Goal: Task Accomplishment & Management: Manage account settings

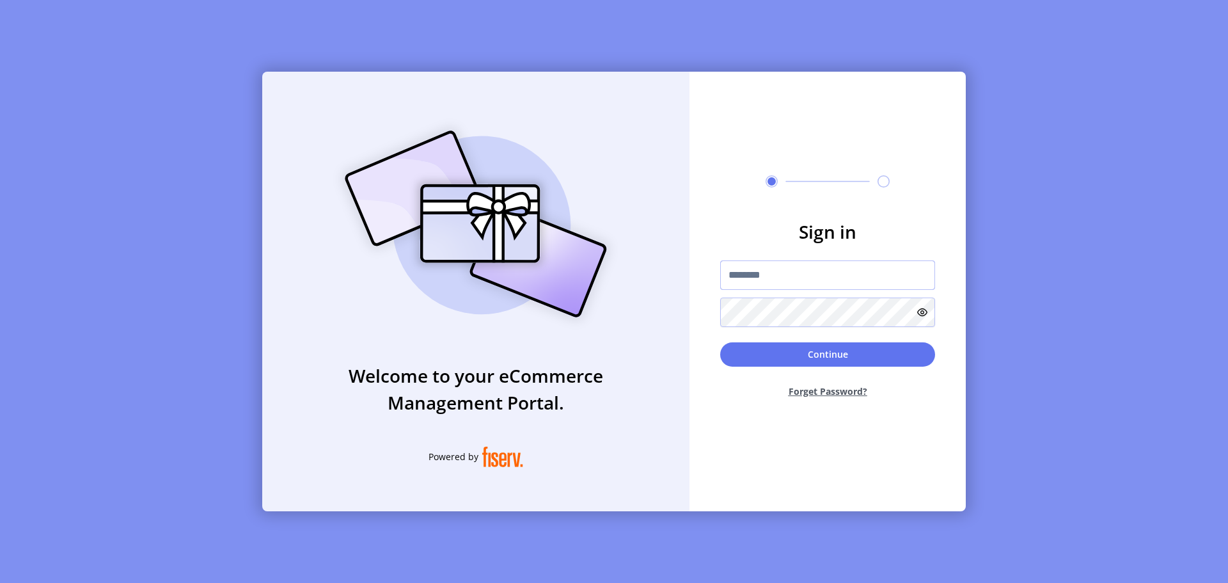
click at [770, 270] on input "text" at bounding box center [827, 274] width 215 height 29
paste input "**********"
click at [765, 345] on button "Continue" at bounding box center [827, 354] width 215 height 24
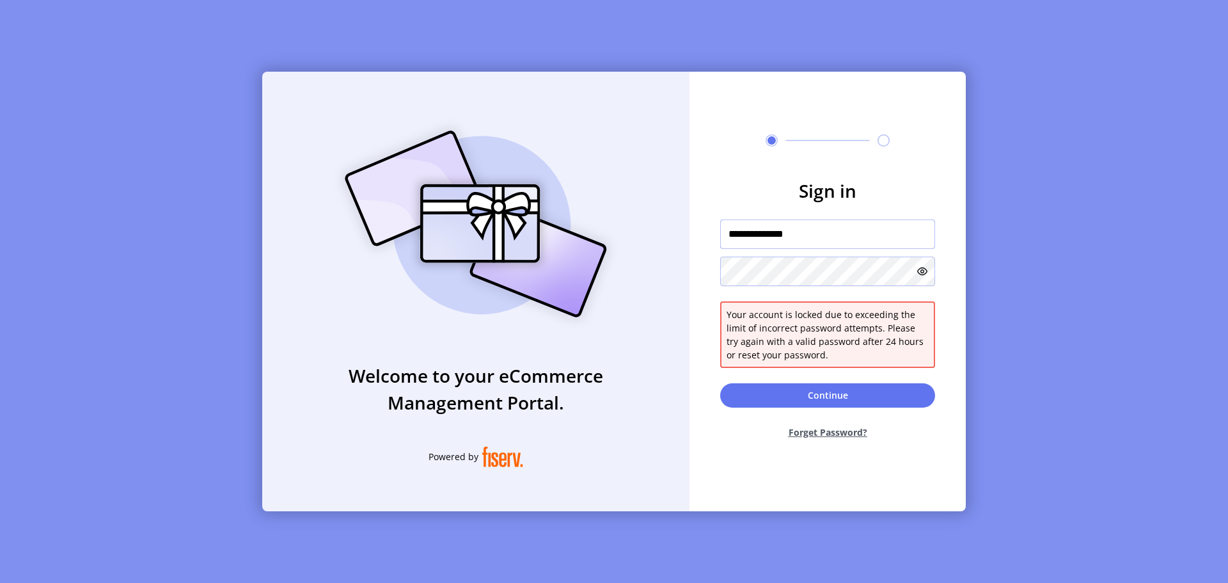
click at [765, 240] on input "**********" at bounding box center [827, 233] width 215 height 29
paste input "**"
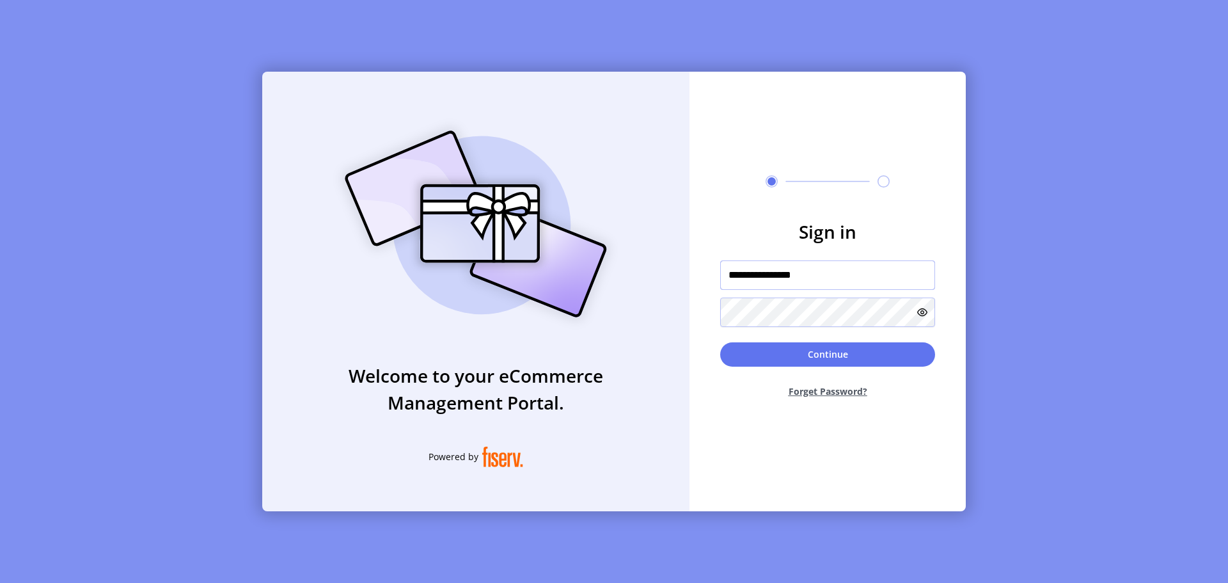
type input "**********"
click at [767, 354] on button "Continue" at bounding box center [827, 354] width 215 height 24
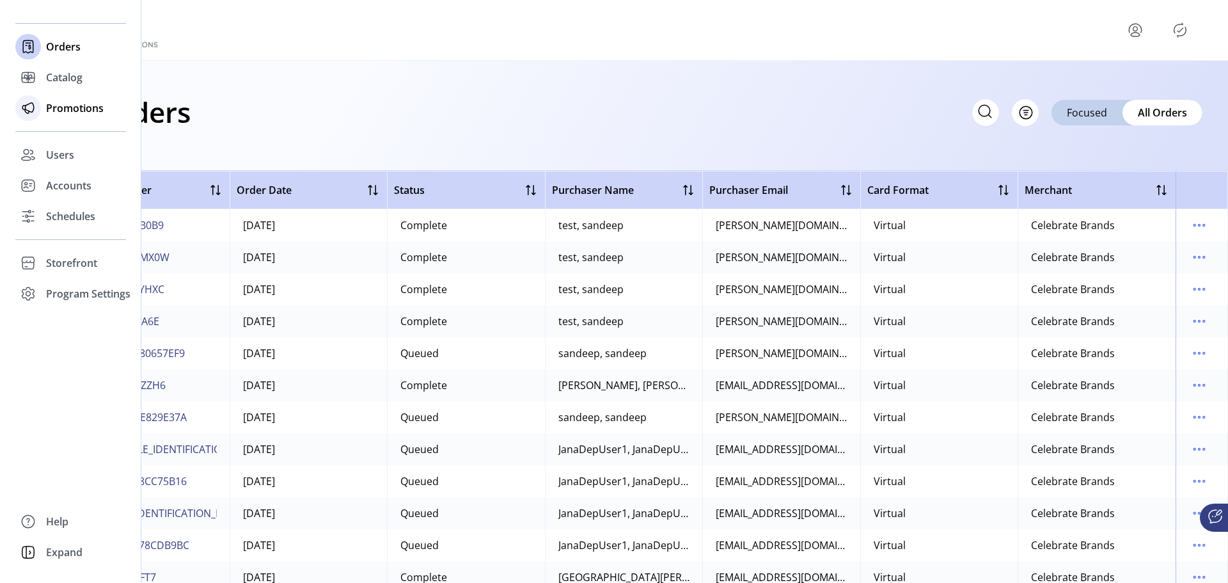
click at [69, 106] on span "Promotions" at bounding box center [75, 107] width 58 height 15
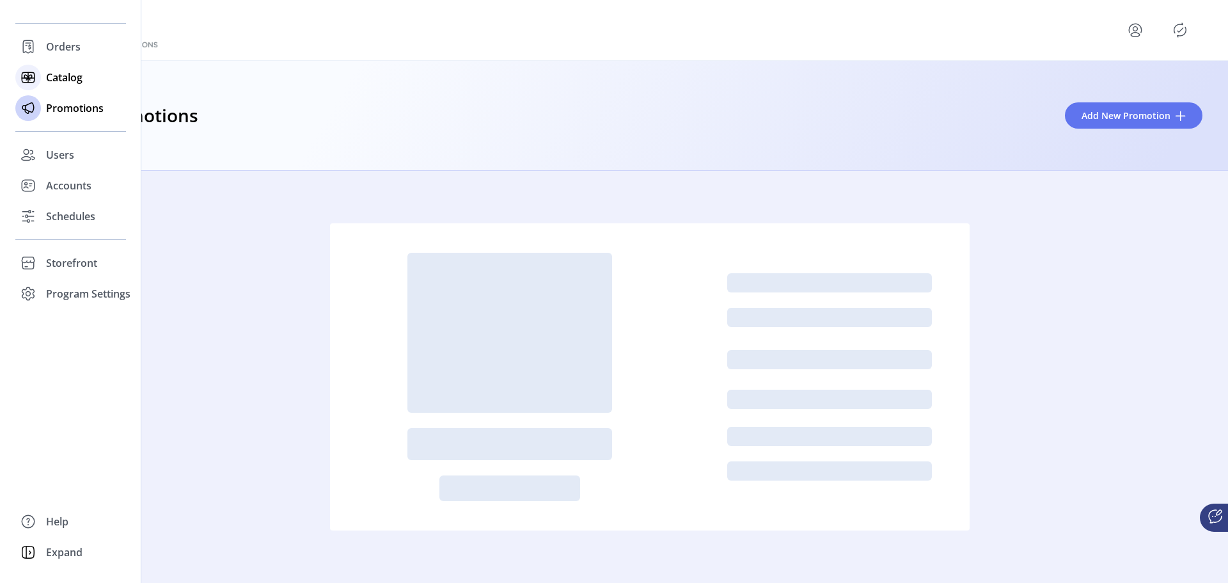
click at [52, 75] on span "Catalog" at bounding box center [64, 77] width 36 height 15
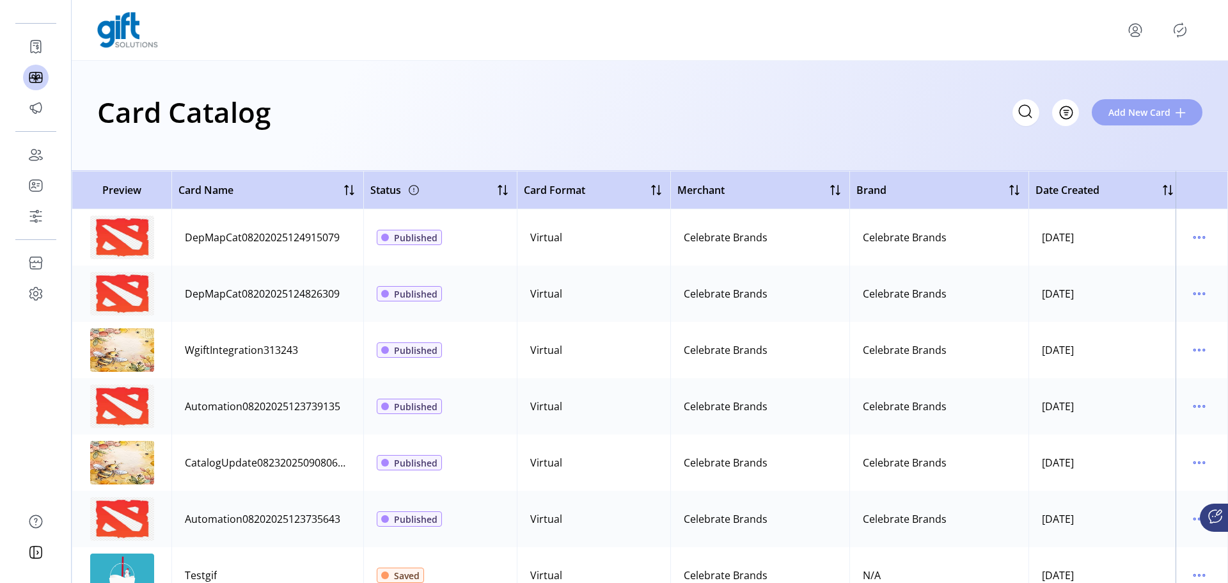
click at [1127, 110] on span "Add New Card" at bounding box center [1139, 112] width 62 height 13
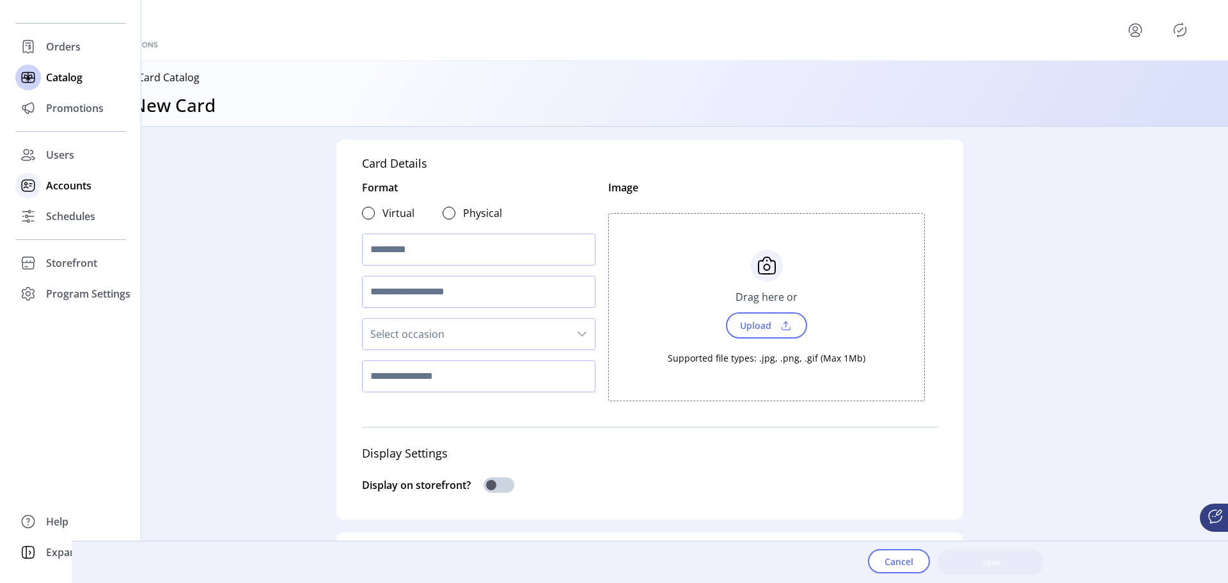
click at [69, 185] on span "Accounts" at bounding box center [68, 185] width 45 height 15
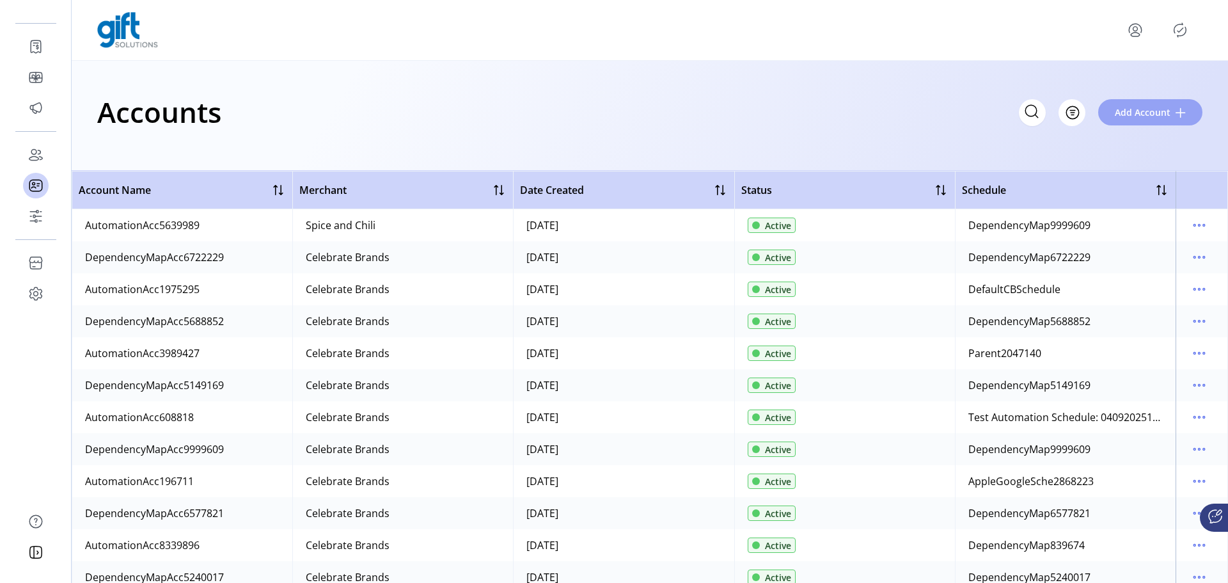
click at [1136, 111] on span "Add Account" at bounding box center [1142, 112] width 56 height 13
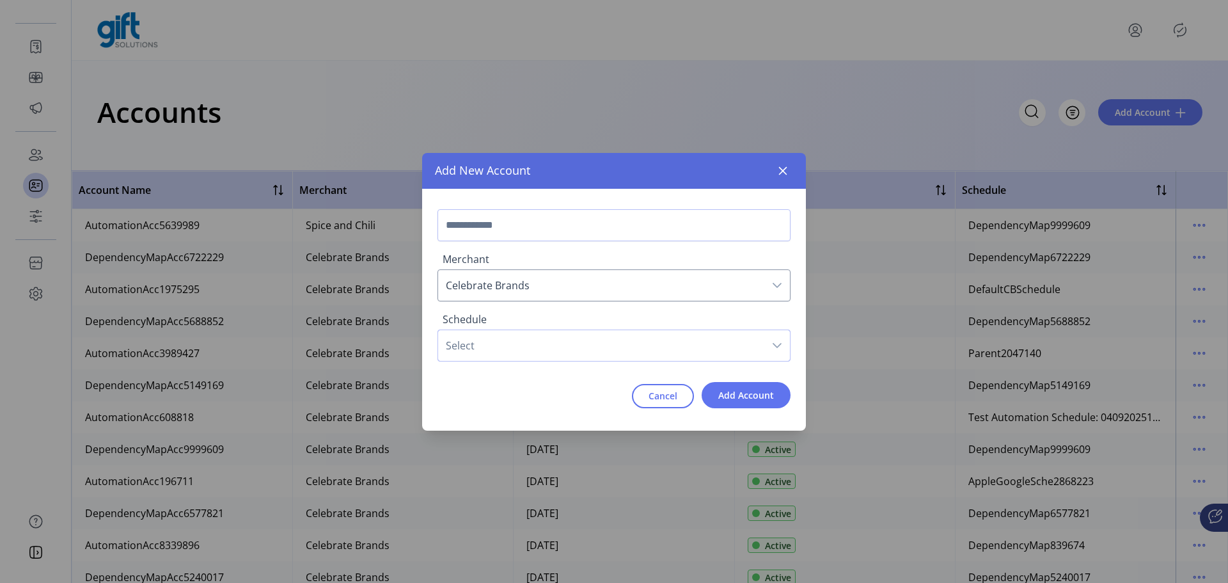
click at [524, 348] on span "Select" at bounding box center [601, 345] width 326 height 31
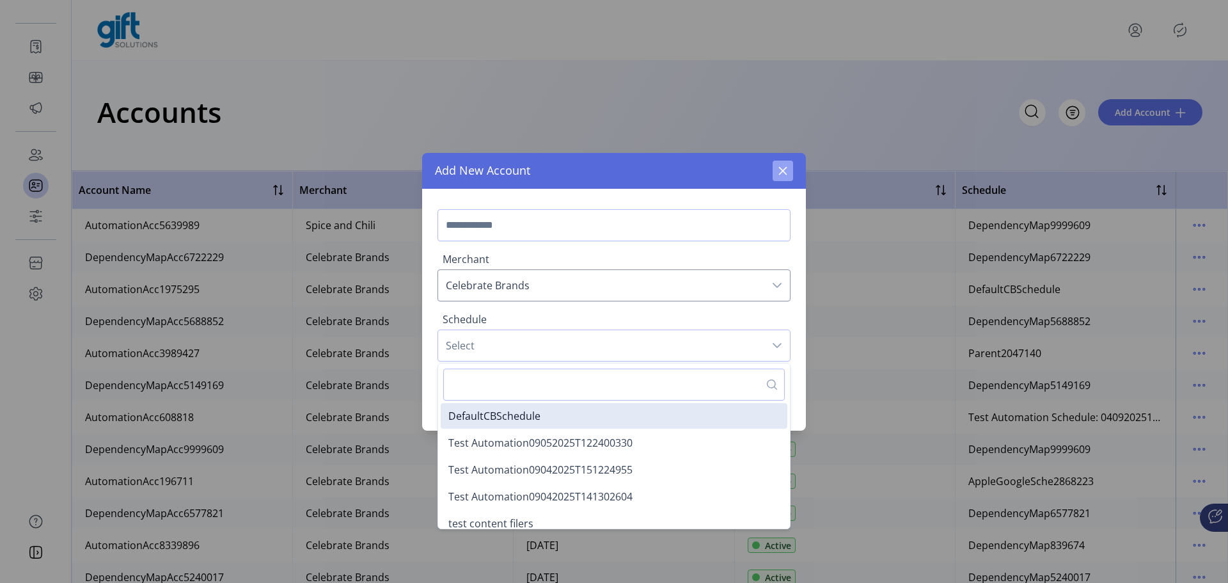
click at [786, 175] on icon "button" at bounding box center [783, 171] width 10 height 10
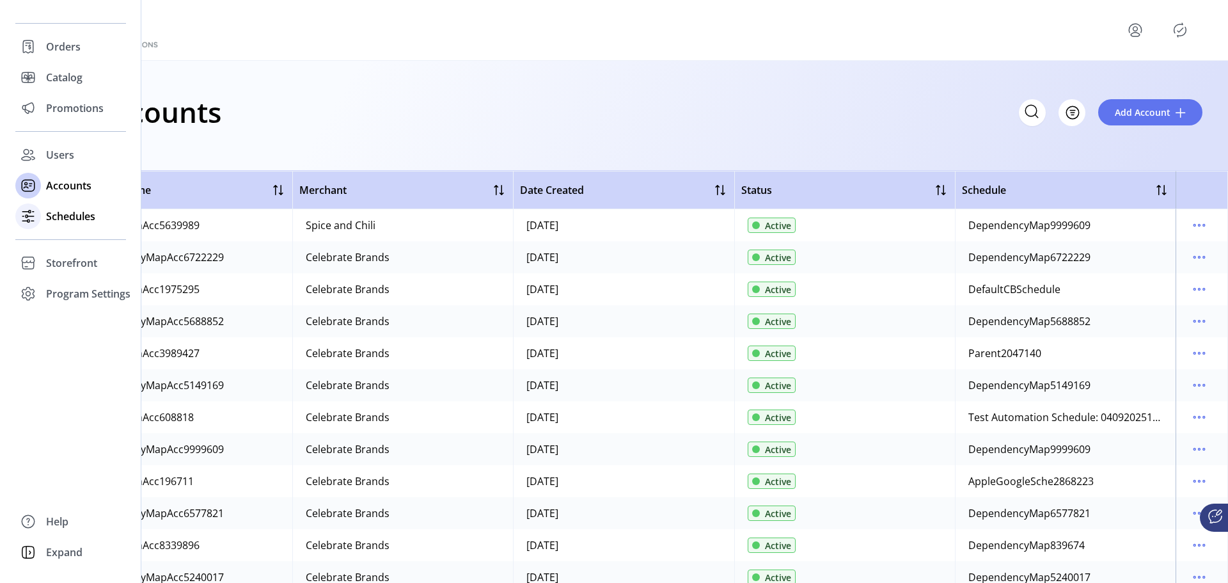
click at [71, 220] on span "Schedules" at bounding box center [70, 215] width 49 height 15
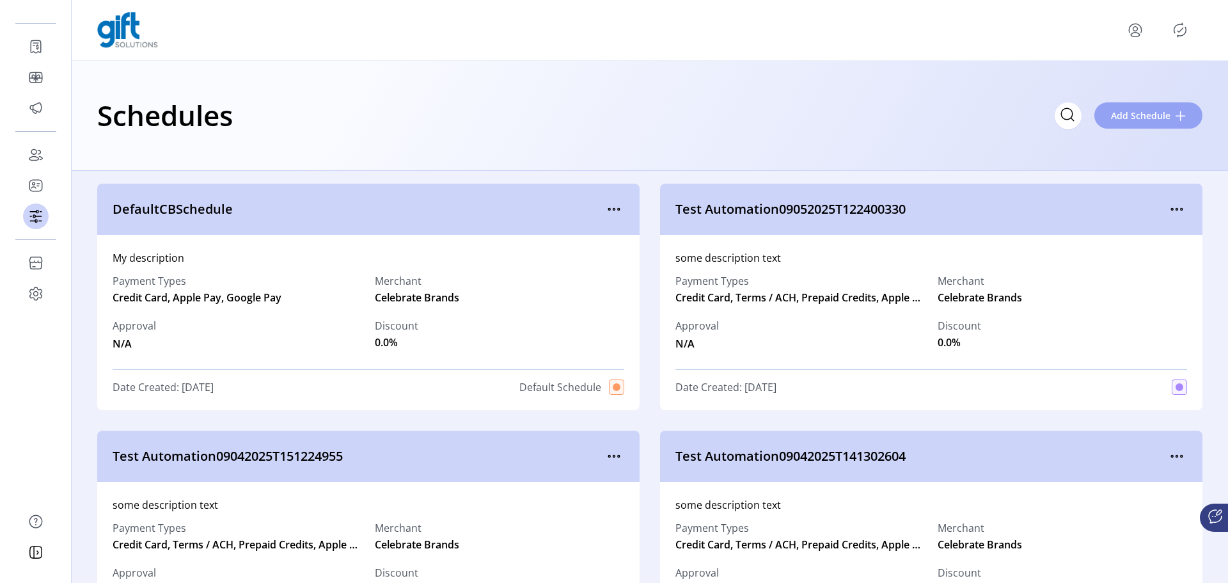
click at [1134, 121] on span "Add Schedule" at bounding box center [1140, 115] width 59 height 13
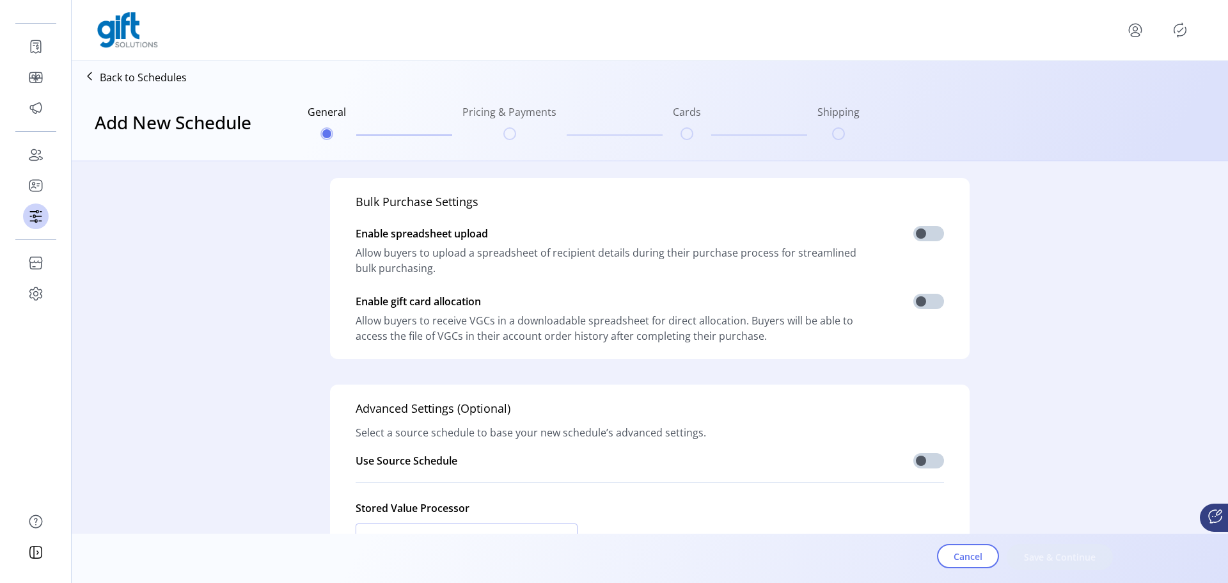
scroll to position [320, 0]
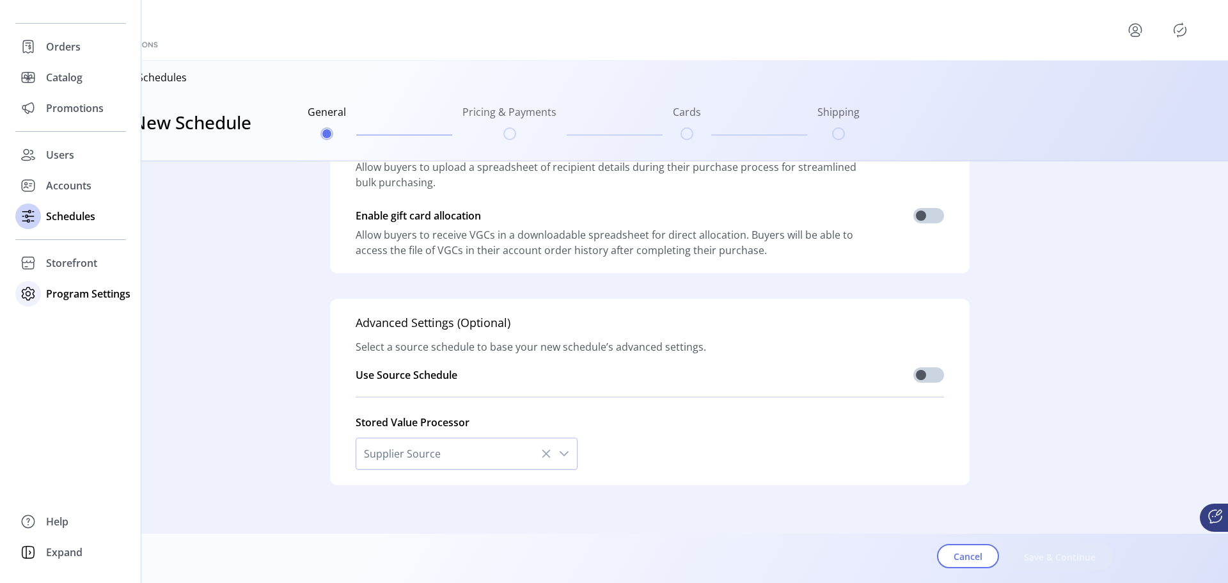
click at [79, 294] on span "Program Settings" at bounding box center [88, 293] width 84 height 15
click at [76, 313] on span "Templates" at bounding box center [71, 318] width 51 height 15
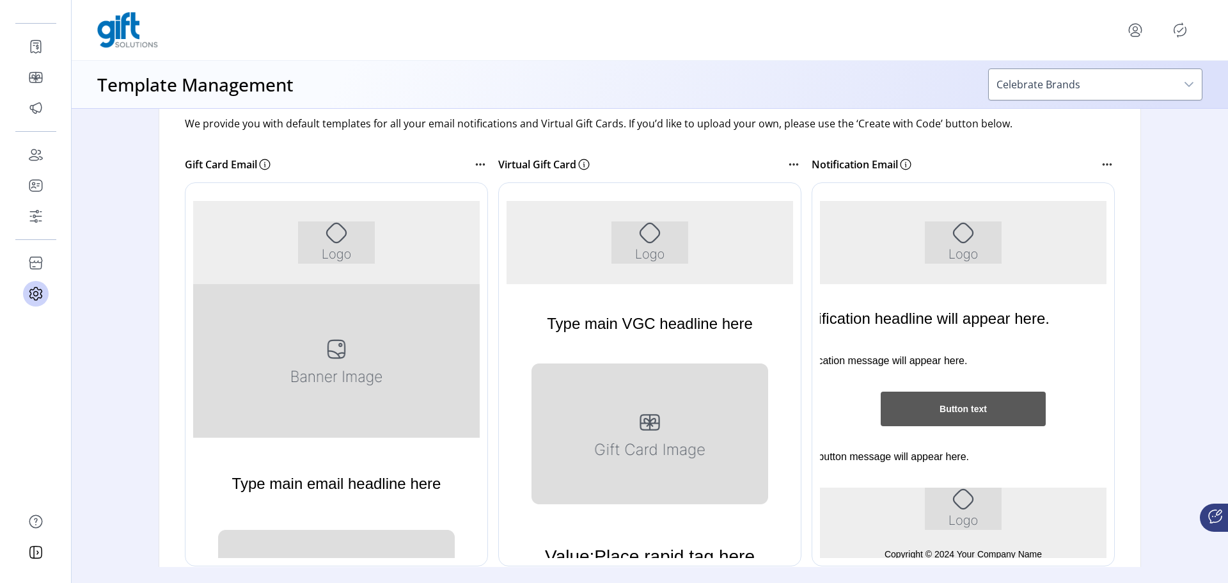
scroll to position [192, 0]
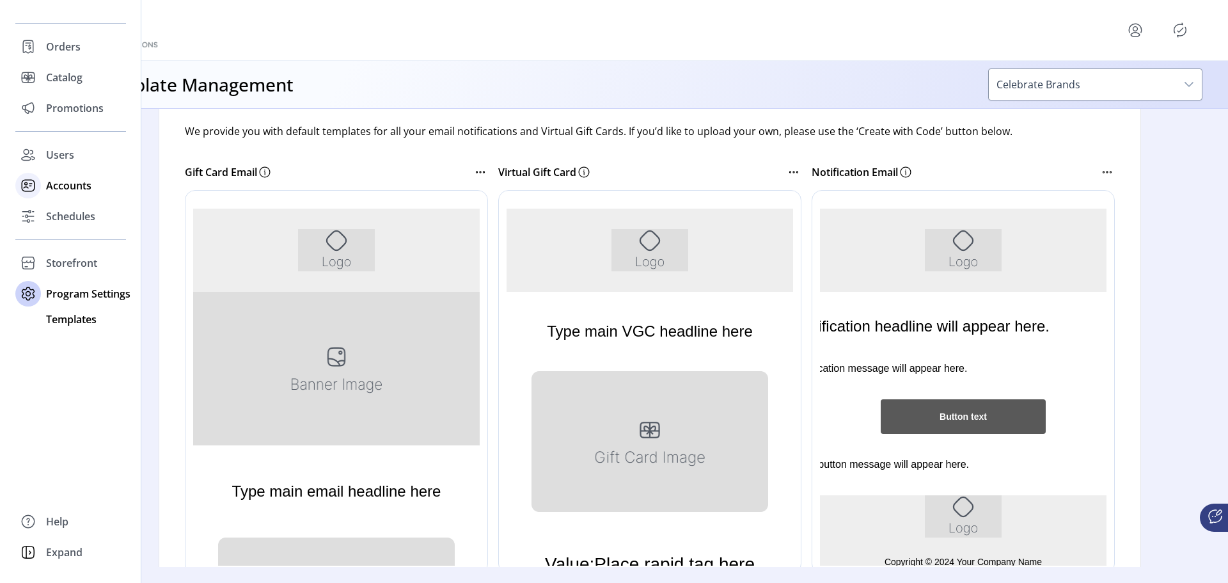
click at [74, 186] on span "Accounts" at bounding box center [68, 185] width 45 height 15
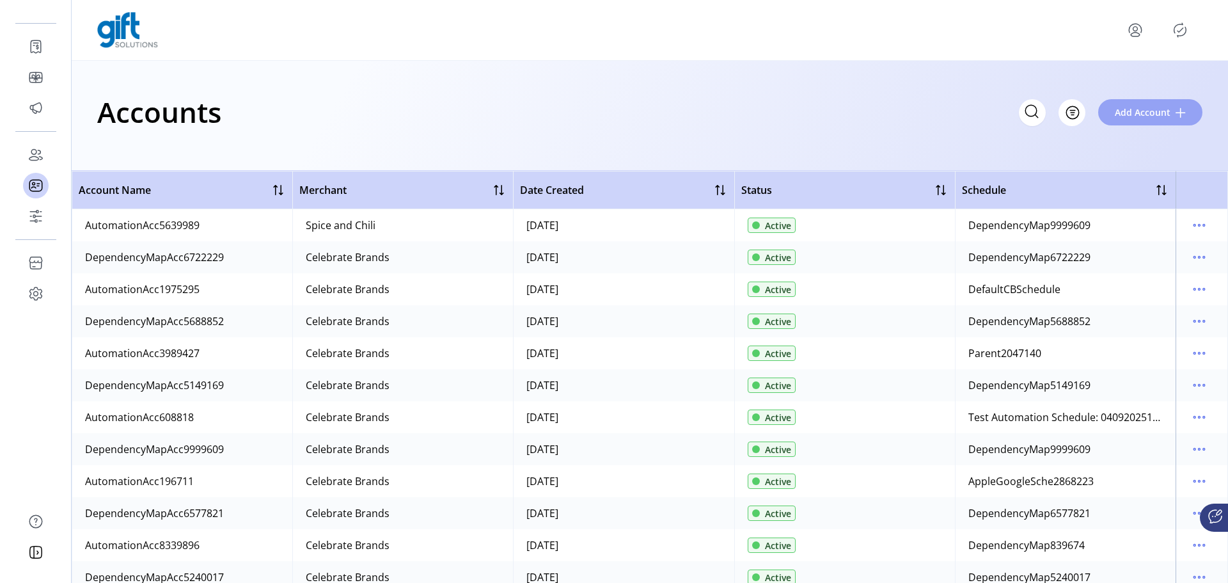
click at [1151, 106] on span "Add Account" at bounding box center [1142, 112] width 56 height 13
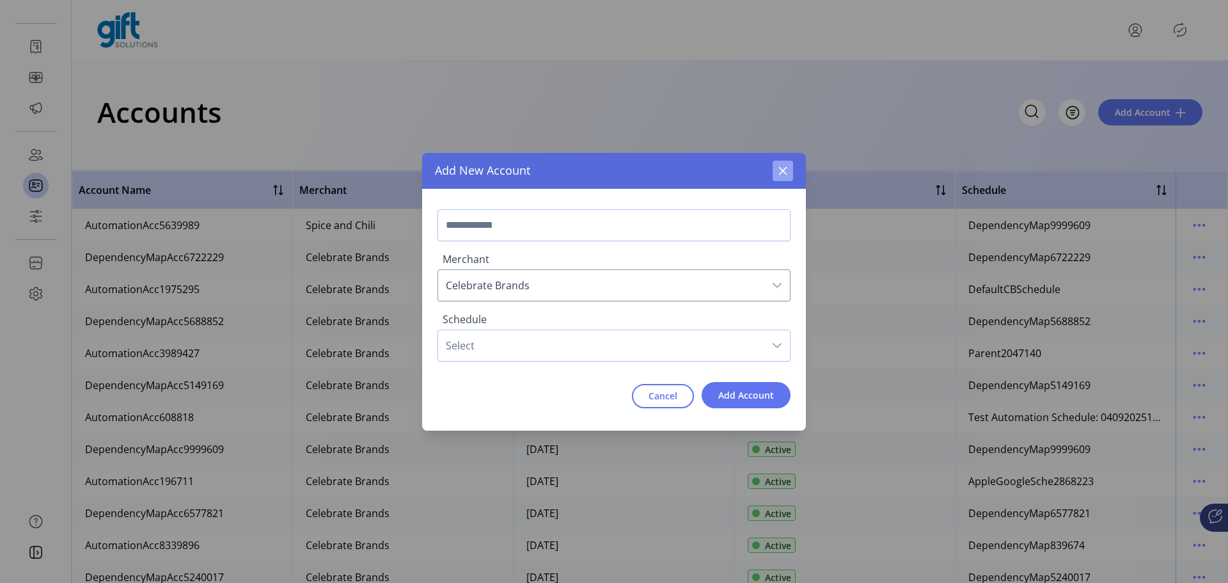
click at [785, 173] on icon "button" at bounding box center [783, 171] width 10 height 10
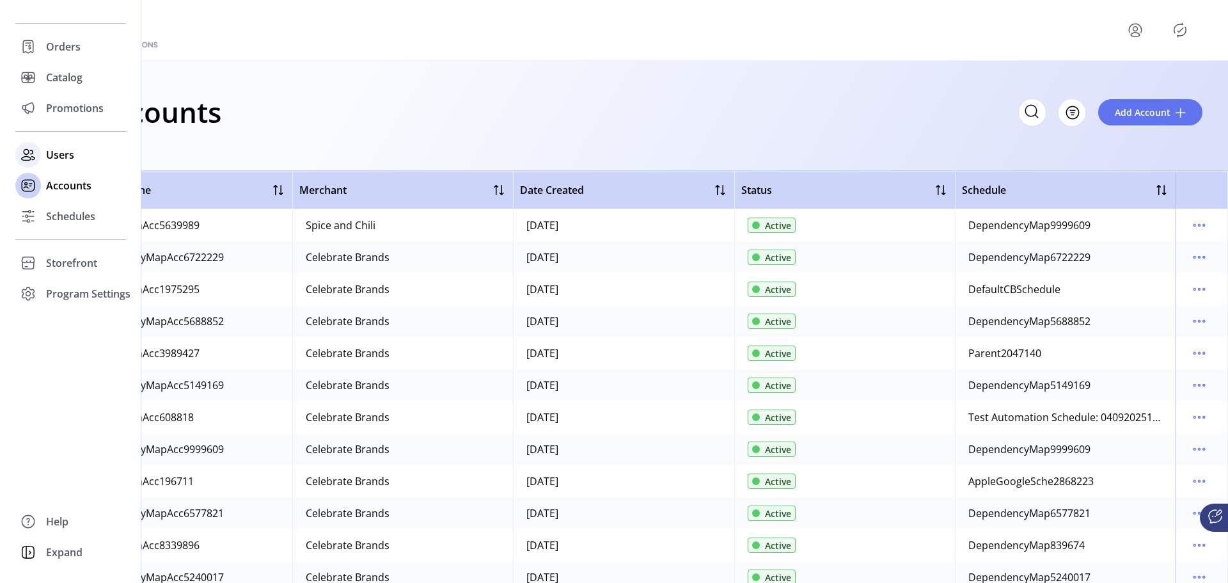
click at [56, 151] on span "Users" at bounding box center [60, 154] width 28 height 15
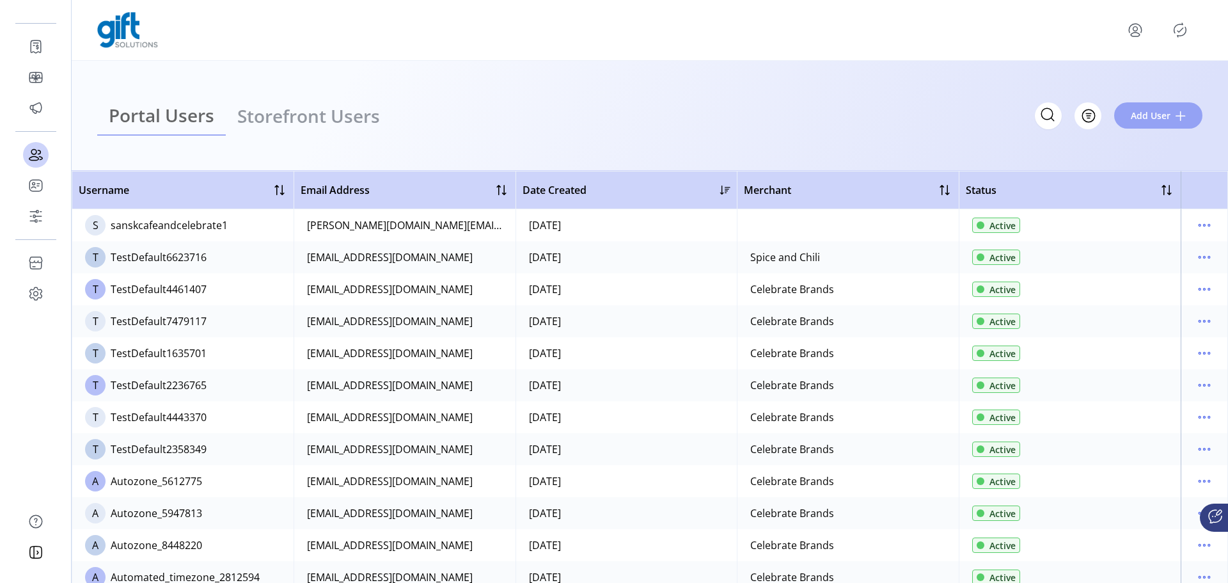
click at [1156, 118] on span "Add User" at bounding box center [1150, 115] width 40 height 13
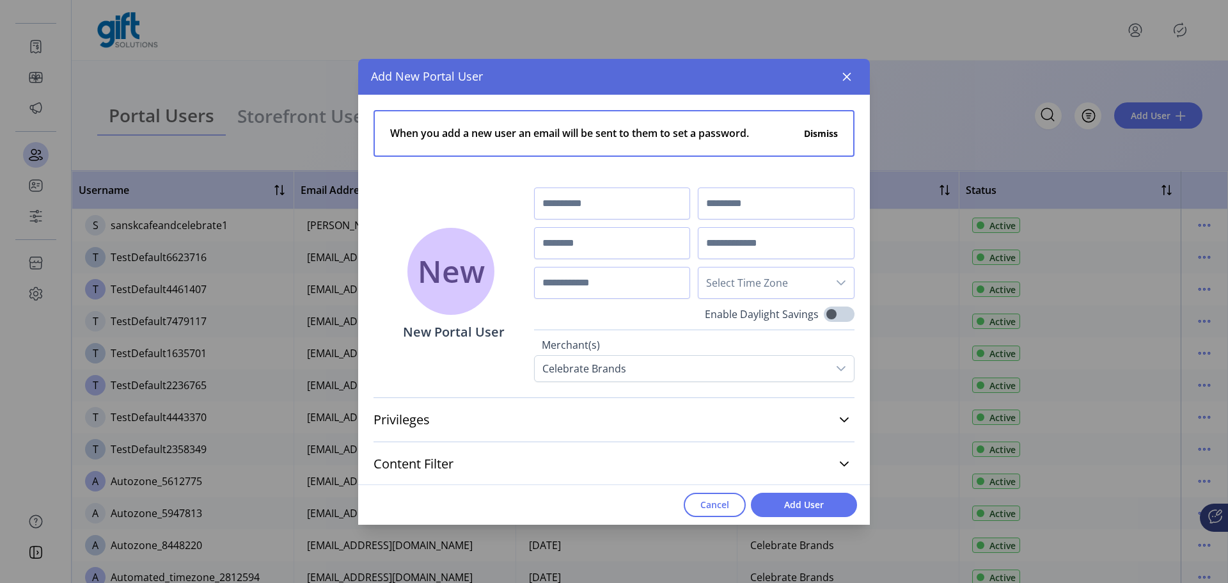
scroll to position [46, 0]
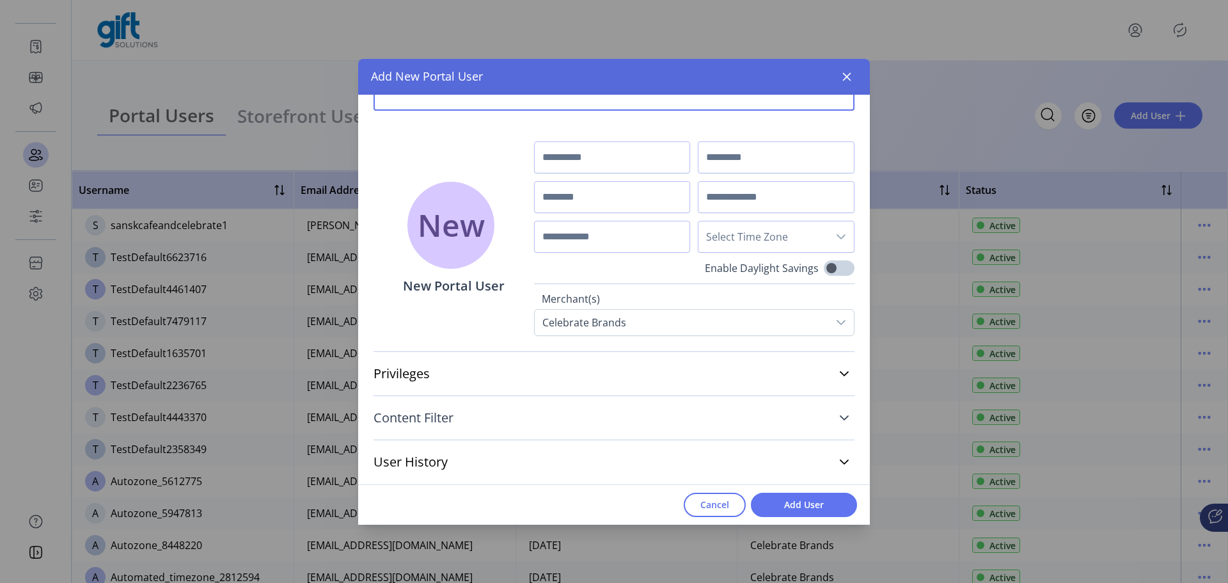
click at [661, 421] on link "Content Filter" at bounding box center [613, 417] width 481 height 28
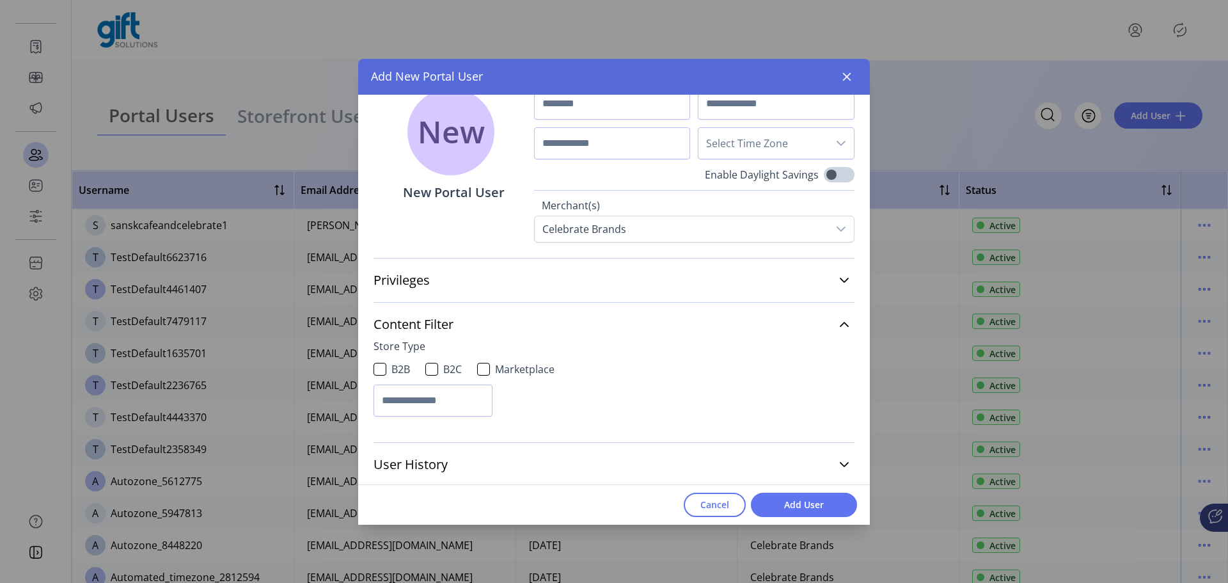
scroll to position [142, 0]
click at [529, 451] on link "User History" at bounding box center [613, 462] width 481 height 28
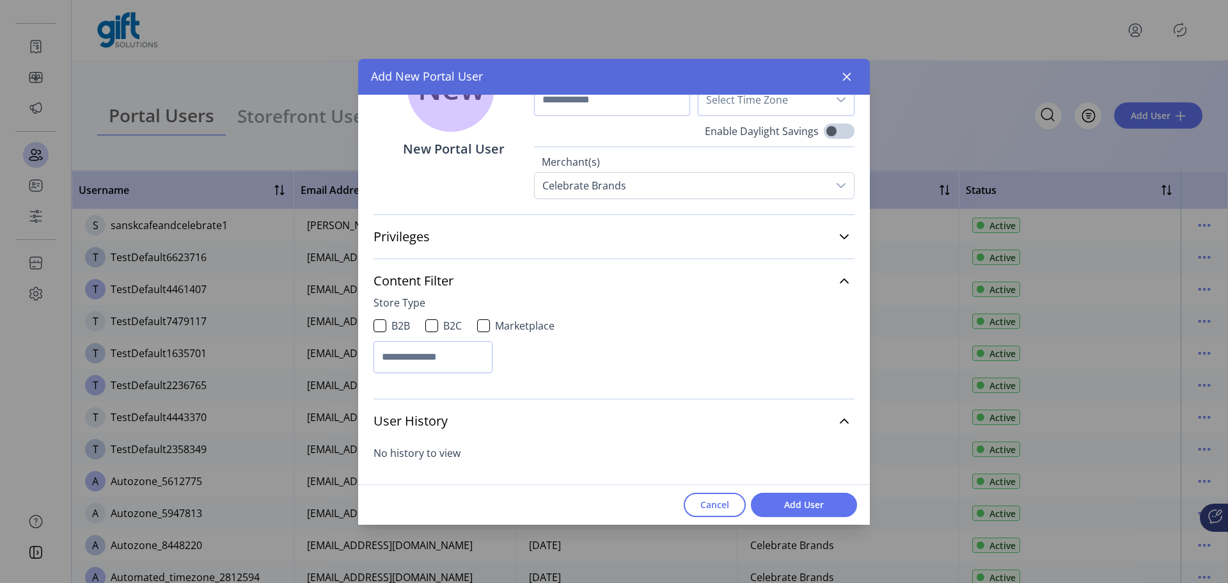
scroll to position [0, 0]
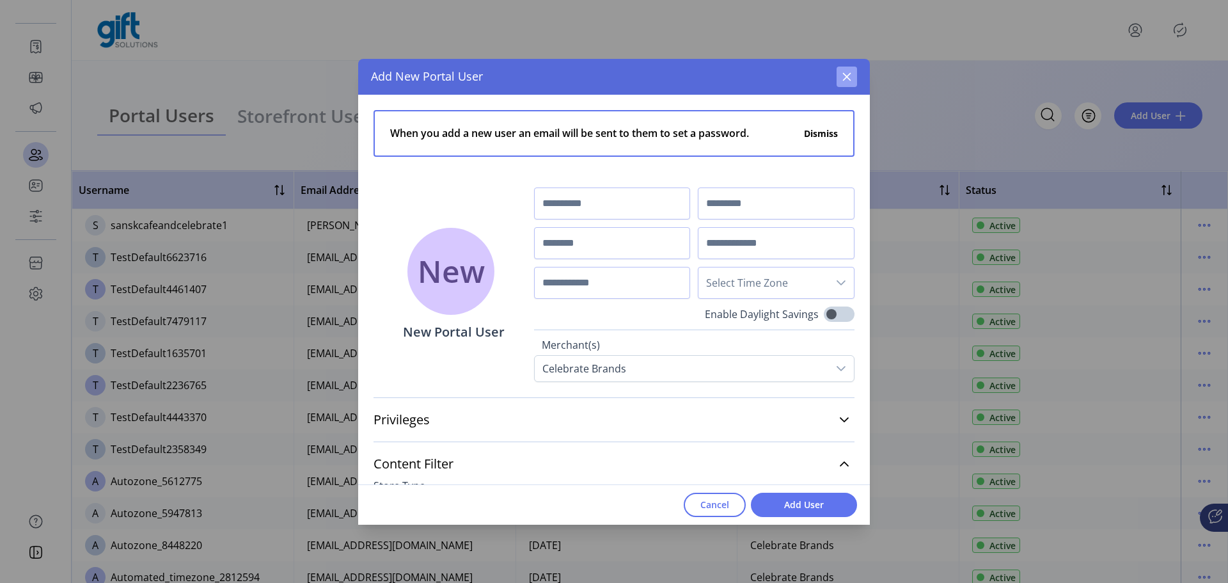
click at [845, 77] on icon "button" at bounding box center [846, 77] width 10 height 10
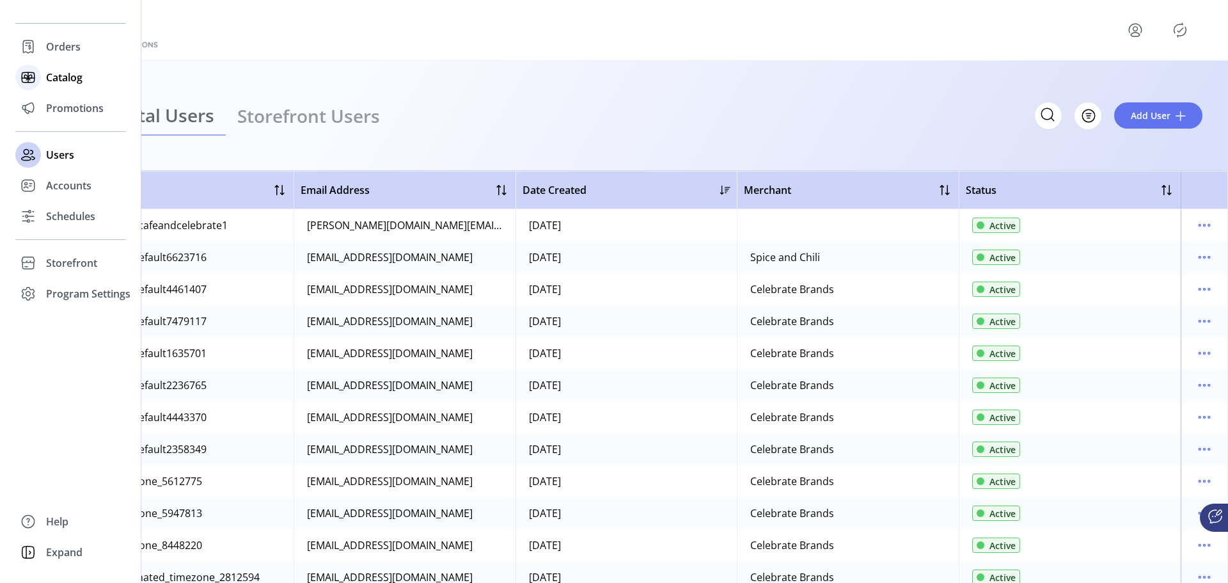
click at [51, 70] on span "Catalog" at bounding box center [64, 77] width 36 height 15
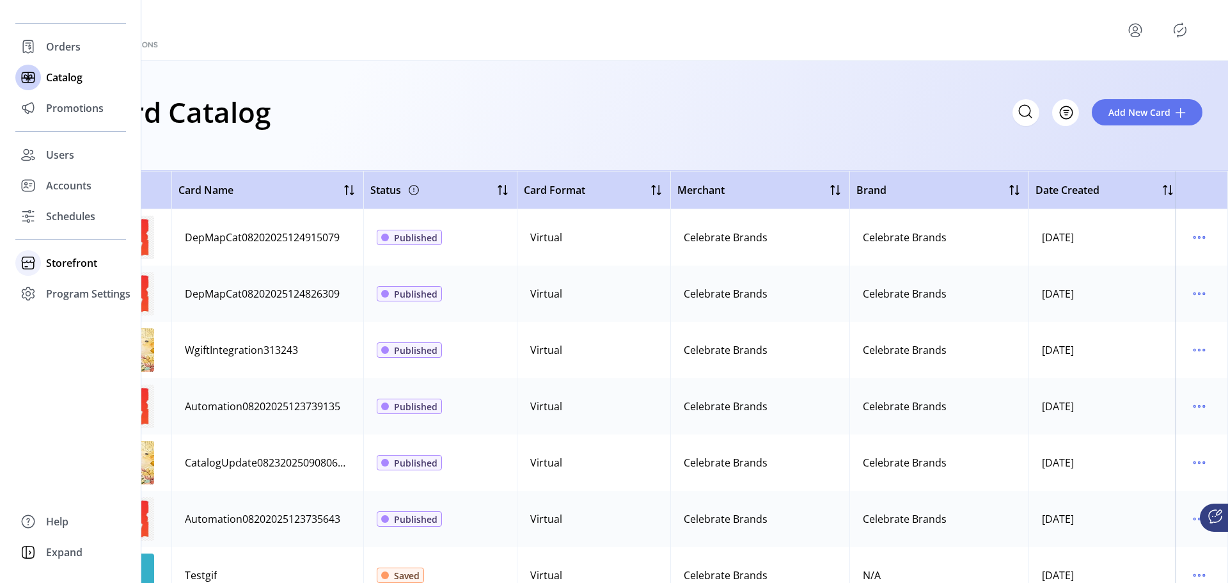
click at [74, 261] on span "Storefront" at bounding box center [71, 262] width 51 height 15
click at [73, 288] on span "Configuration" at bounding box center [79, 288] width 67 height 15
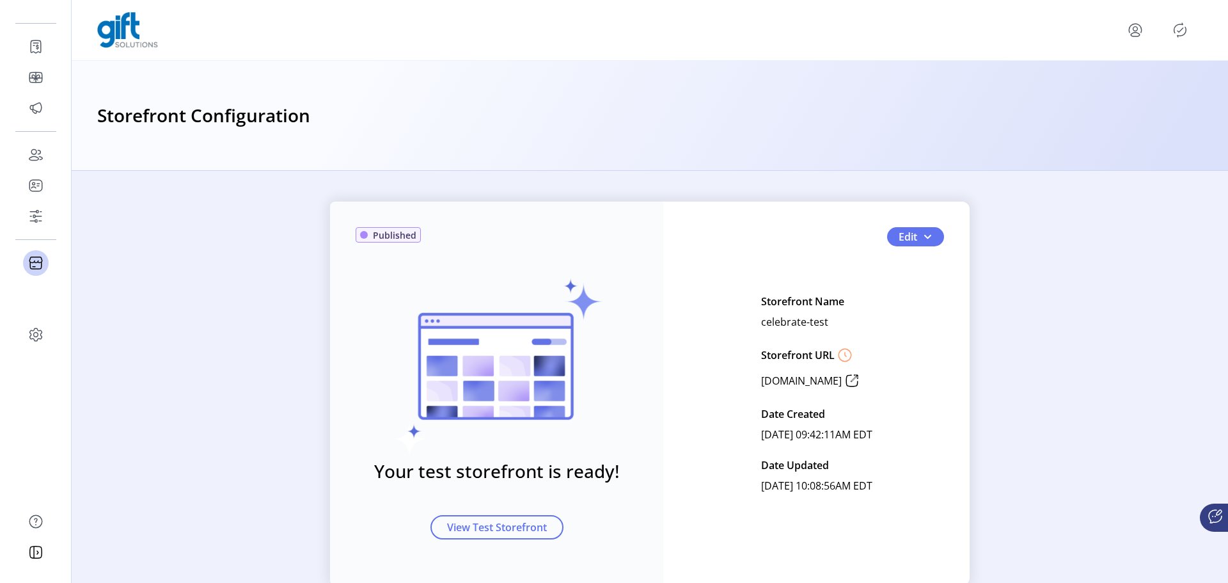
scroll to position [33, 0]
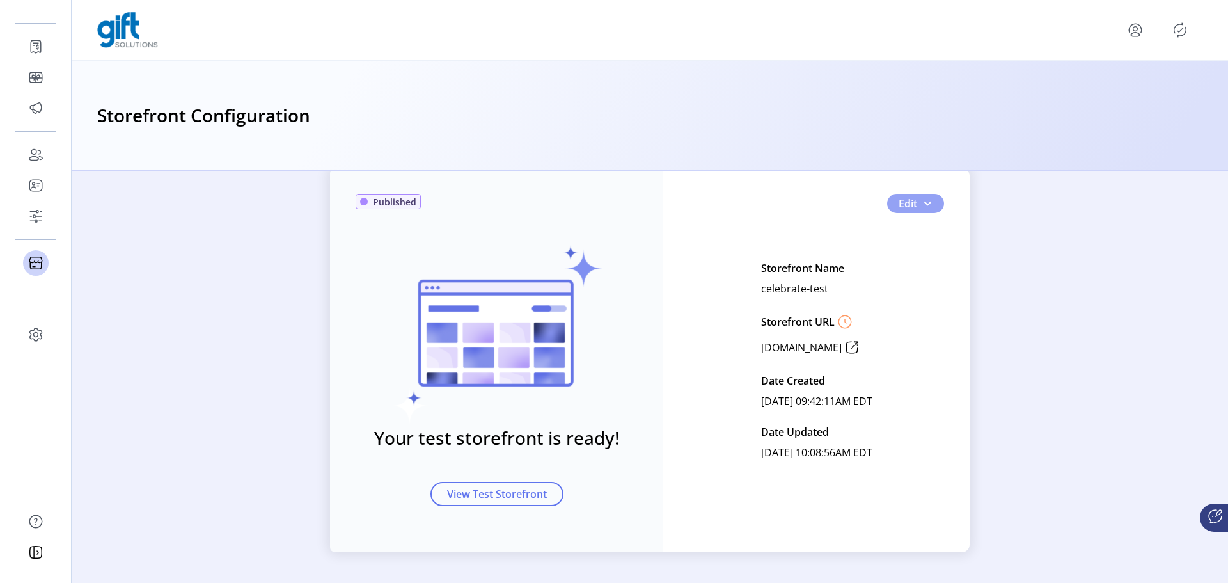
click at [909, 209] on span "Edit" at bounding box center [907, 203] width 19 height 15
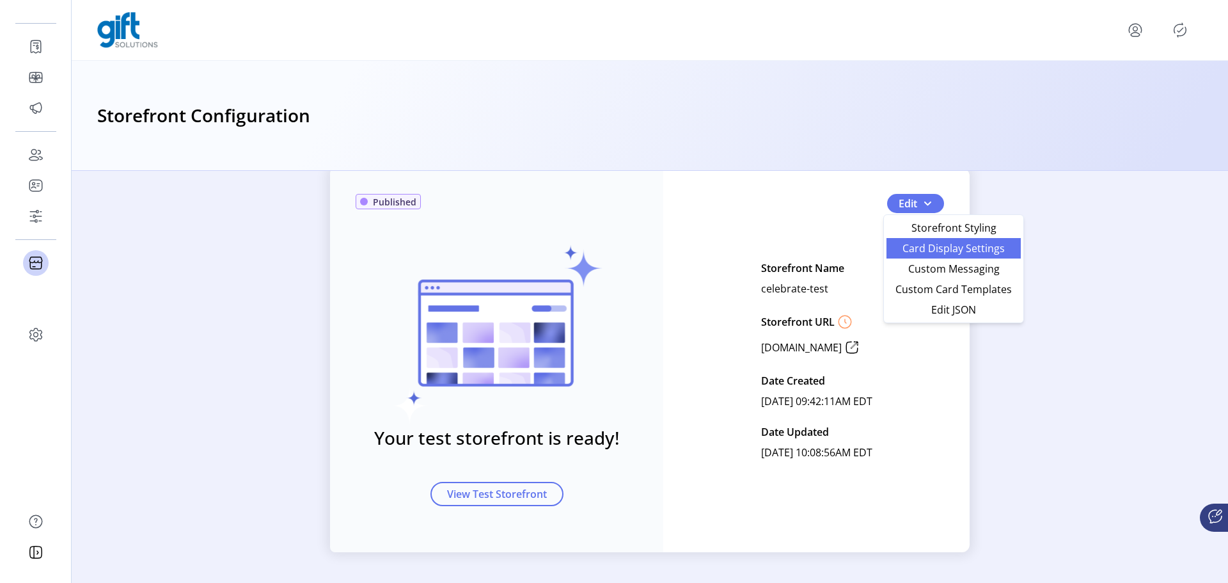
click at [923, 253] on span "Card Display Settings" at bounding box center [953, 248] width 119 height 10
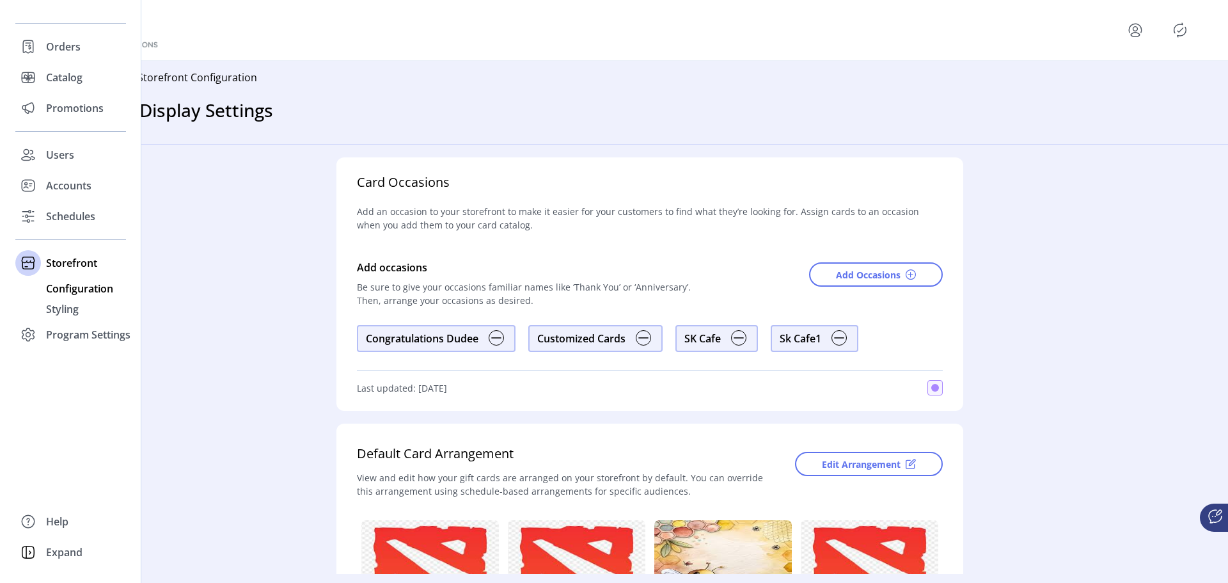
click at [72, 290] on span "Configuration" at bounding box center [79, 288] width 67 height 15
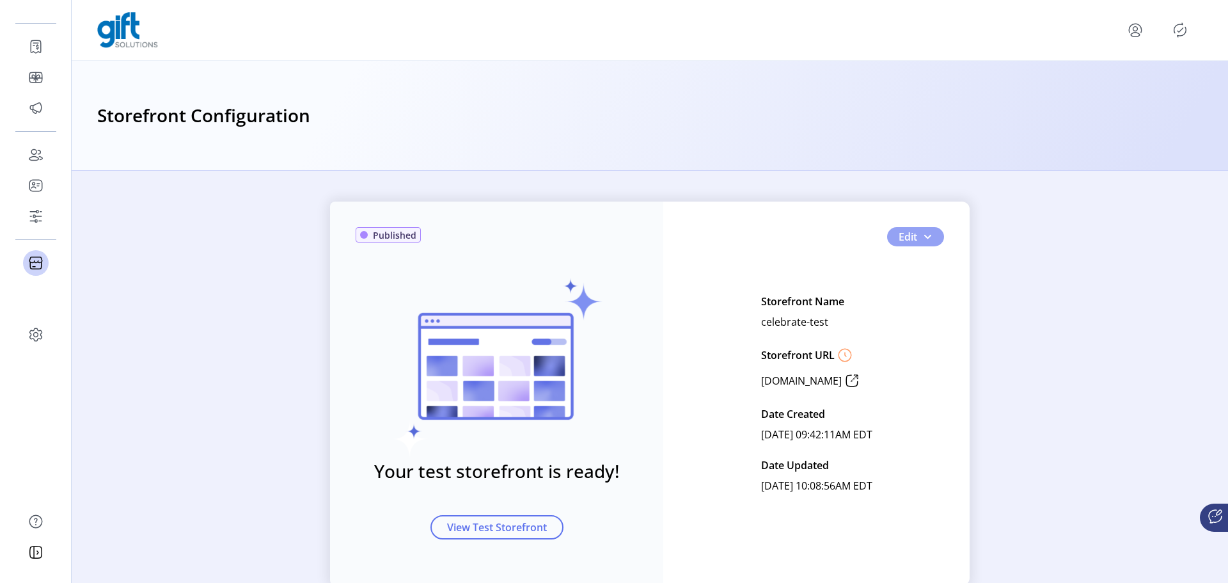
click at [927, 242] on button "Edit" at bounding box center [915, 236] width 57 height 19
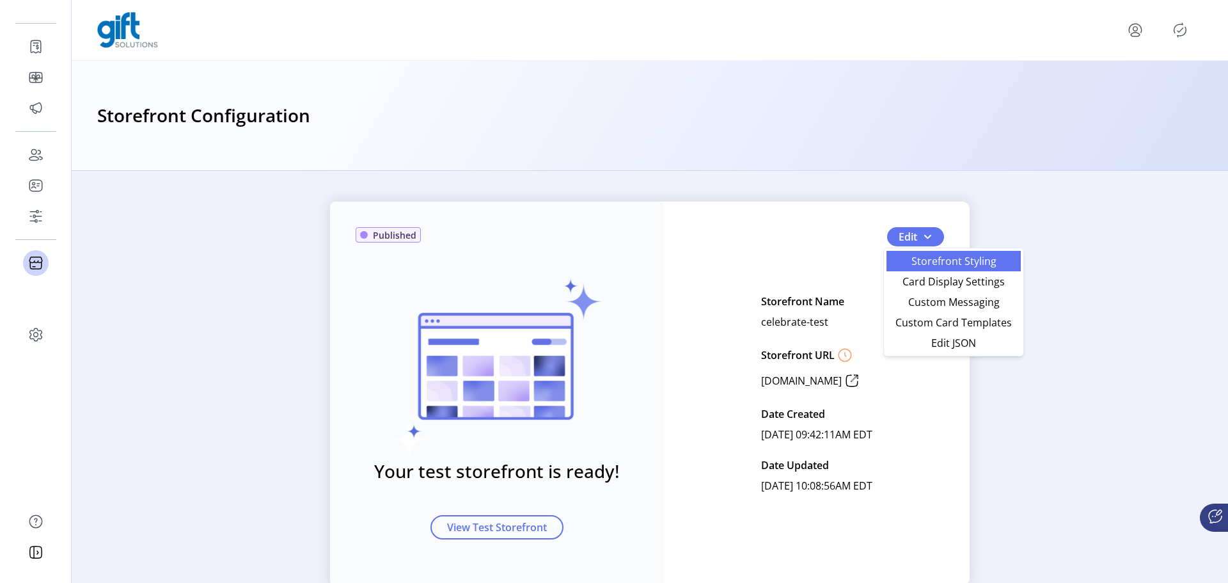
click at [962, 265] on span "Storefront Styling" at bounding box center [953, 261] width 119 height 10
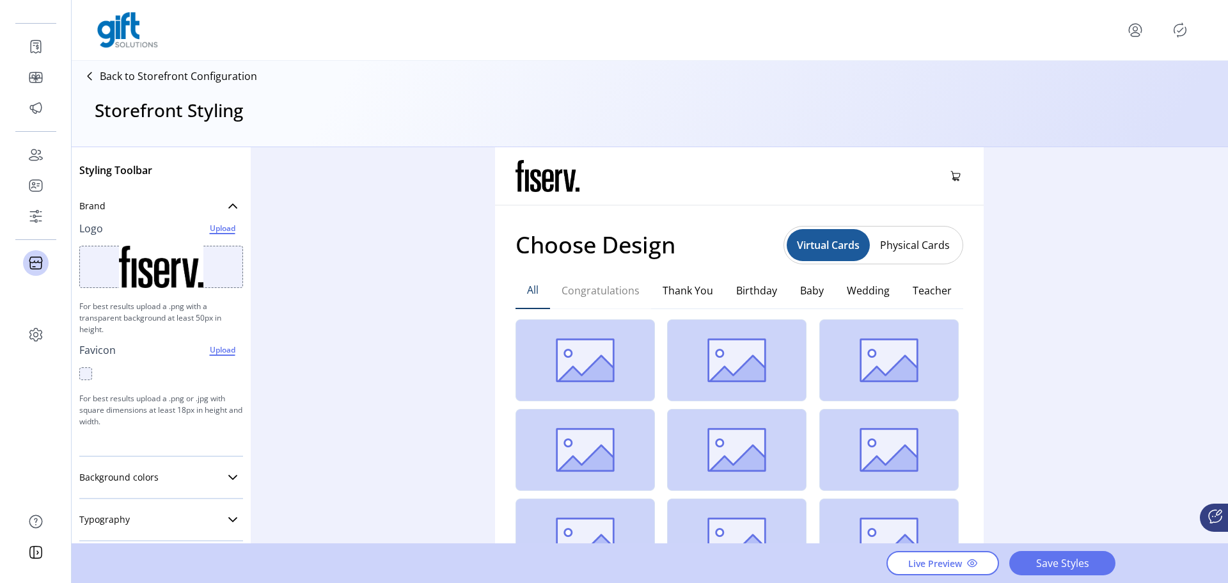
click at [630, 285] on button "Congratulations" at bounding box center [600, 290] width 101 height 37
click at [760, 334] on img at bounding box center [736, 360] width 139 height 82
click at [726, 350] on img at bounding box center [736, 360] width 139 height 82
click at [692, 300] on button "Thank You" at bounding box center [688, 290] width 74 height 37
click at [738, 295] on button "Birthday" at bounding box center [756, 290] width 64 height 37
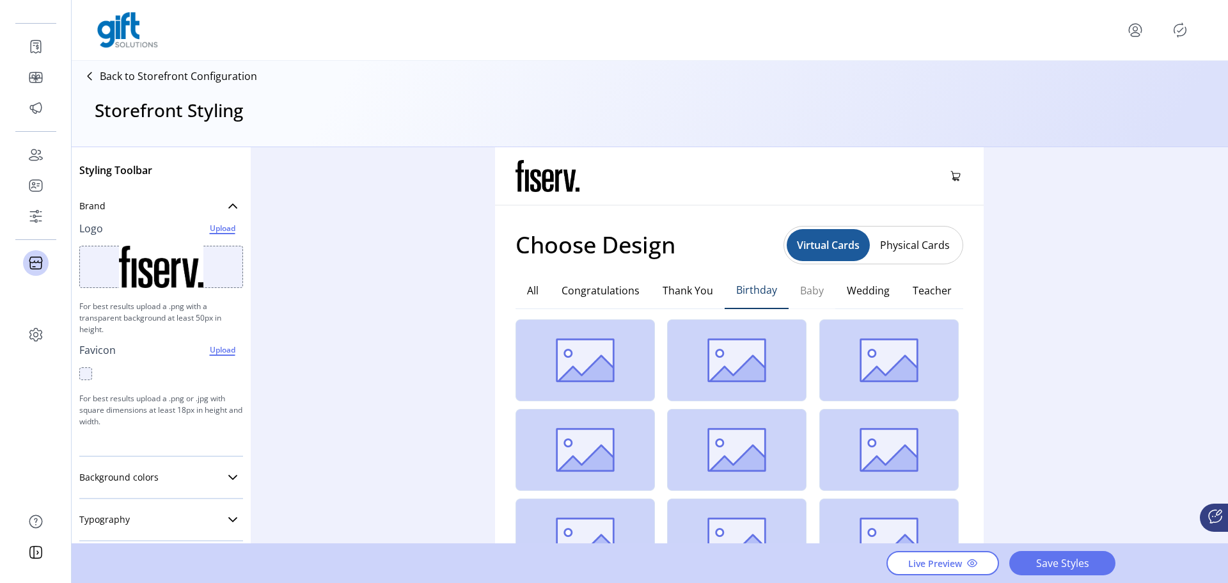
click at [821, 290] on button "Baby" at bounding box center [811, 290] width 47 height 37
click at [526, 178] on img at bounding box center [547, 176] width 64 height 32
click at [522, 175] on img at bounding box center [547, 176] width 64 height 32
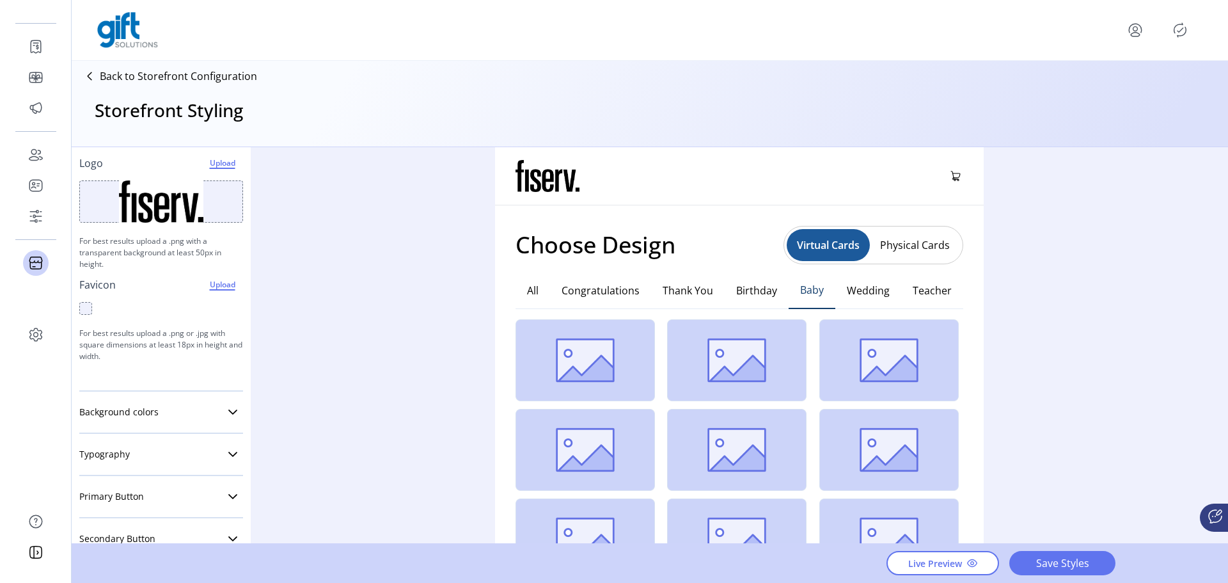
scroll to position [128, 0]
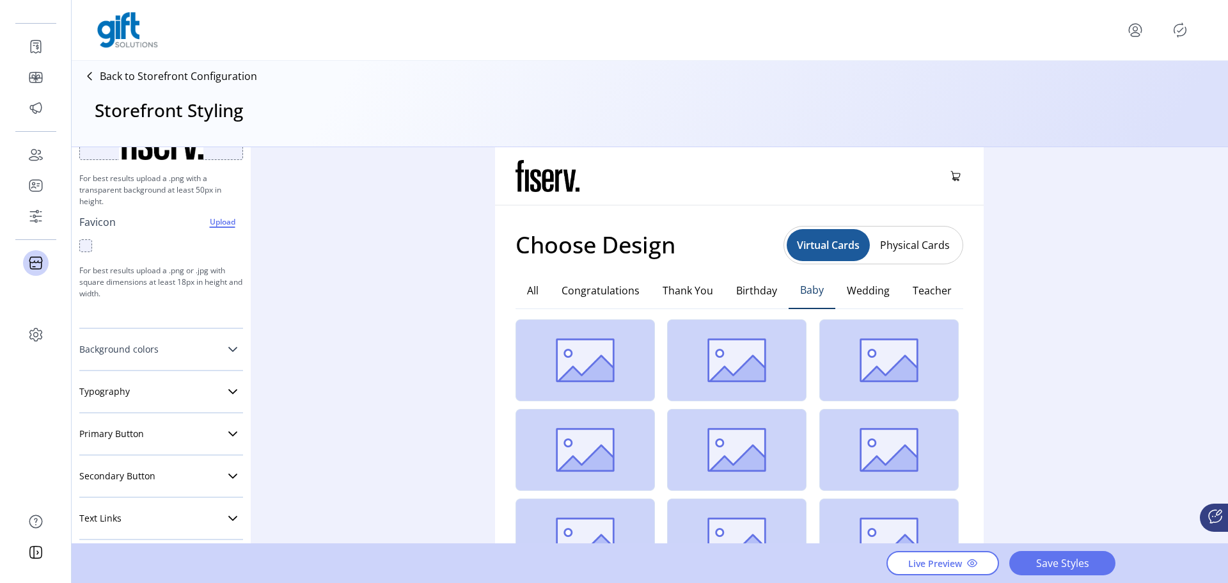
click at [193, 352] on link "Background colors" at bounding box center [161, 349] width 164 height 26
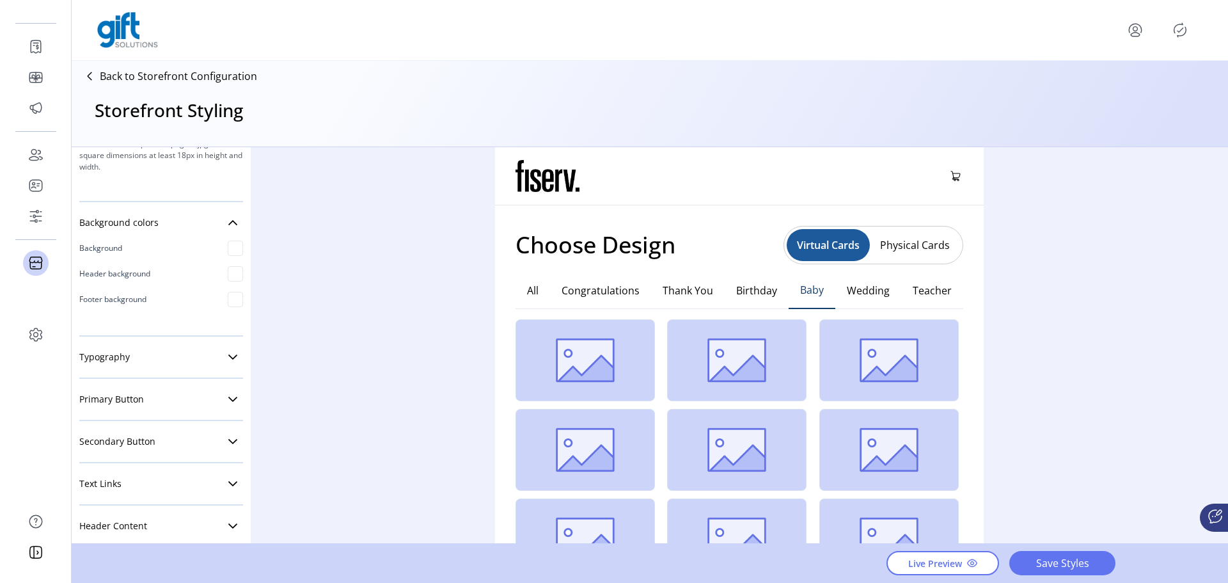
scroll to position [256, 0]
click at [235, 248] on div at bounding box center [235, 246] width 15 height 15
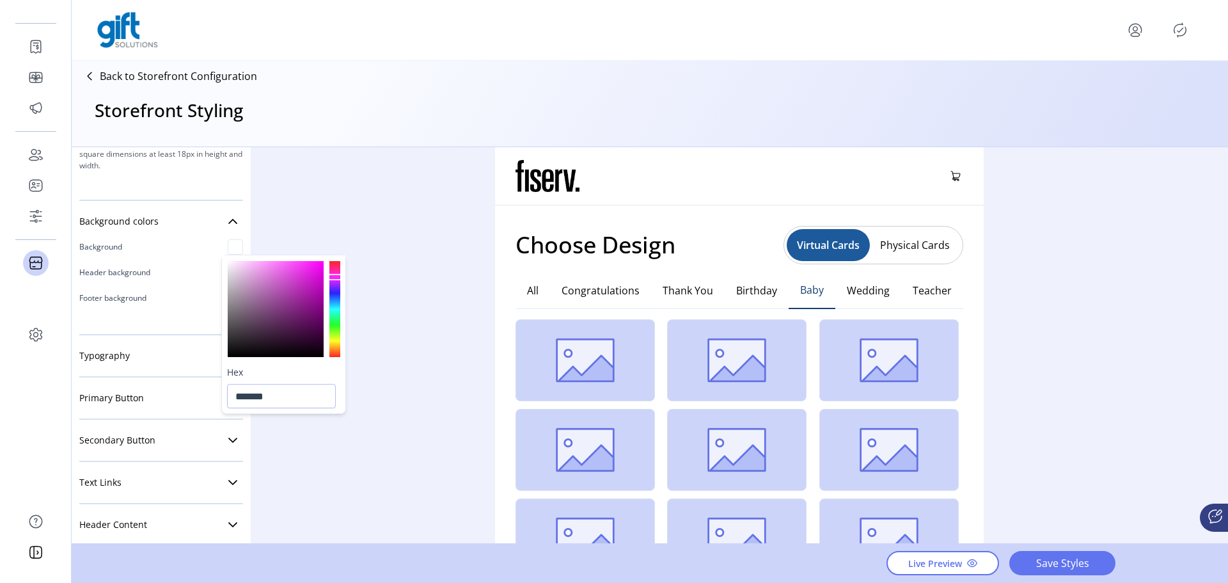
click at [282, 281] on div at bounding box center [276, 309] width 96 height 96
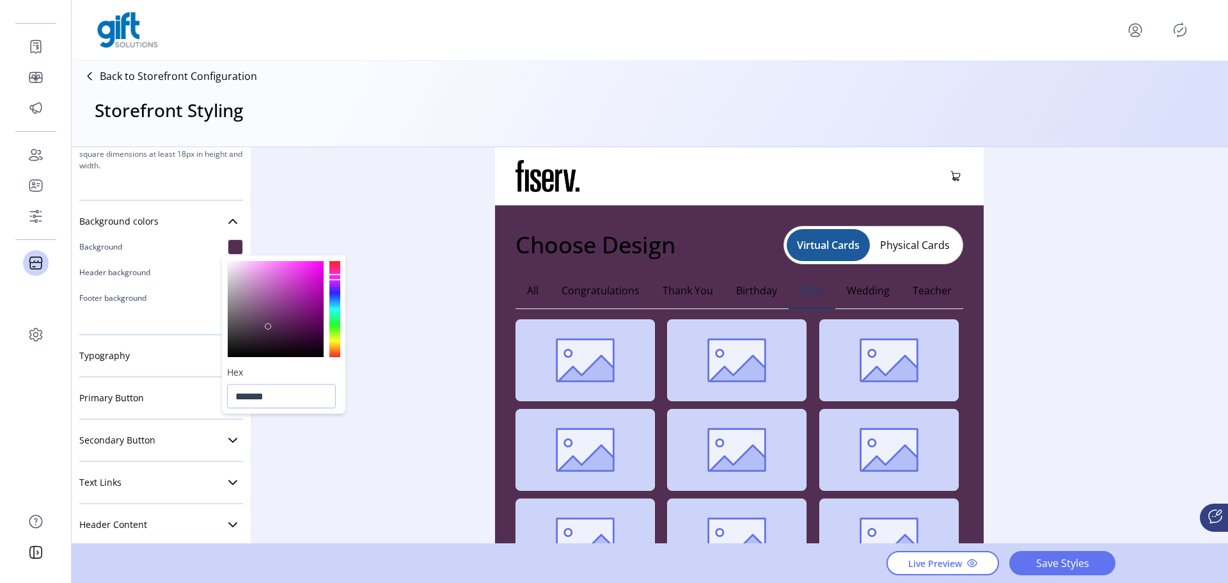
click at [269, 326] on div at bounding box center [276, 309] width 96 height 96
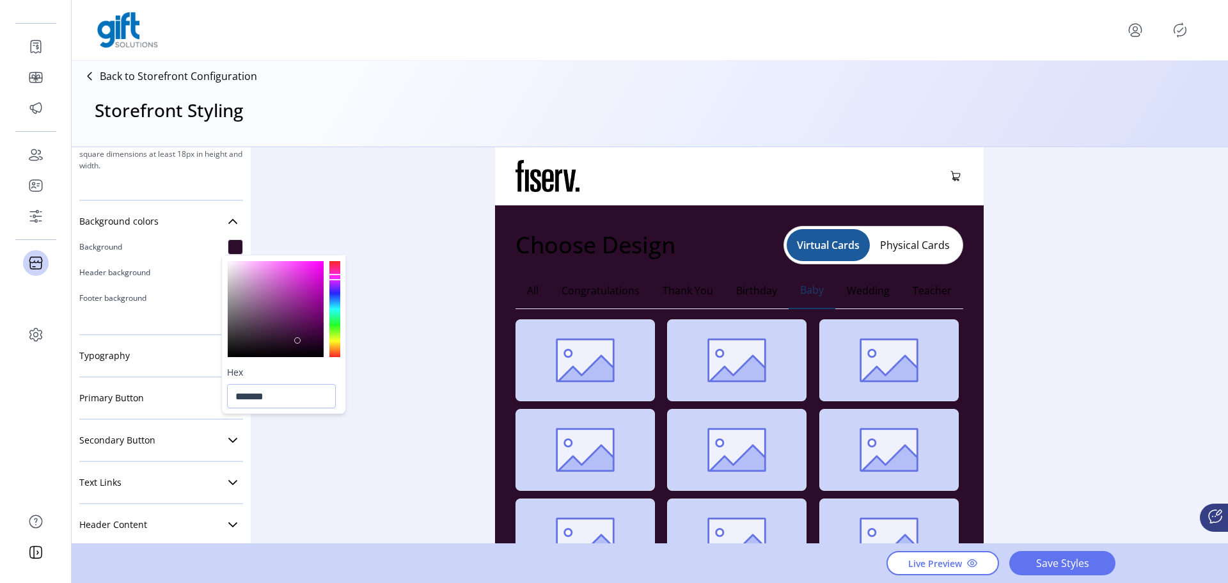
click at [298, 340] on div at bounding box center [276, 309] width 96 height 96
drag, startPoint x: 302, startPoint y: 297, endPoint x: 311, endPoint y: 282, distance: 17.8
click at [302, 297] on div at bounding box center [276, 309] width 96 height 96
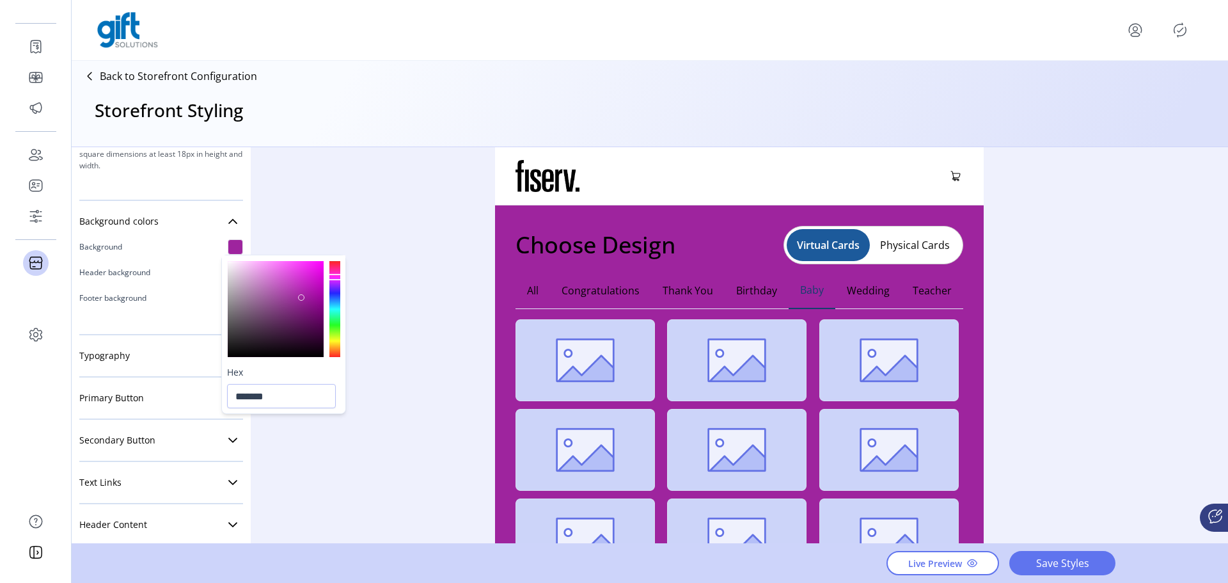
click at [318, 278] on div at bounding box center [276, 309] width 96 height 96
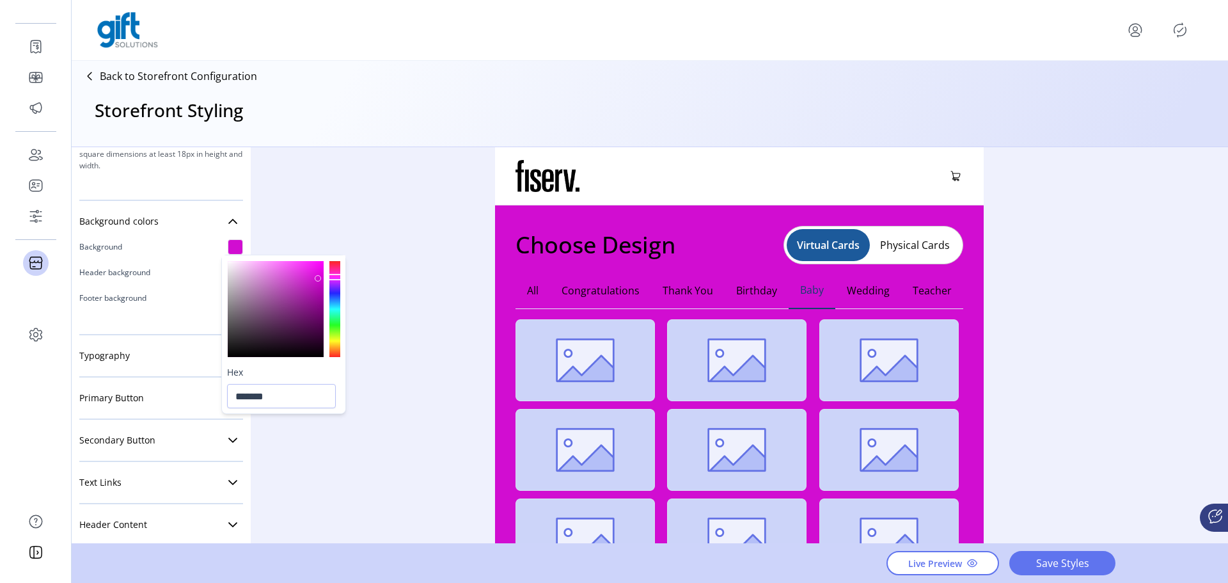
click at [325, 269] on div at bounding box center [283, 308] width 123 height 106
click at [307, 302] on div at bounding box center [276, 309] width 96 height 96
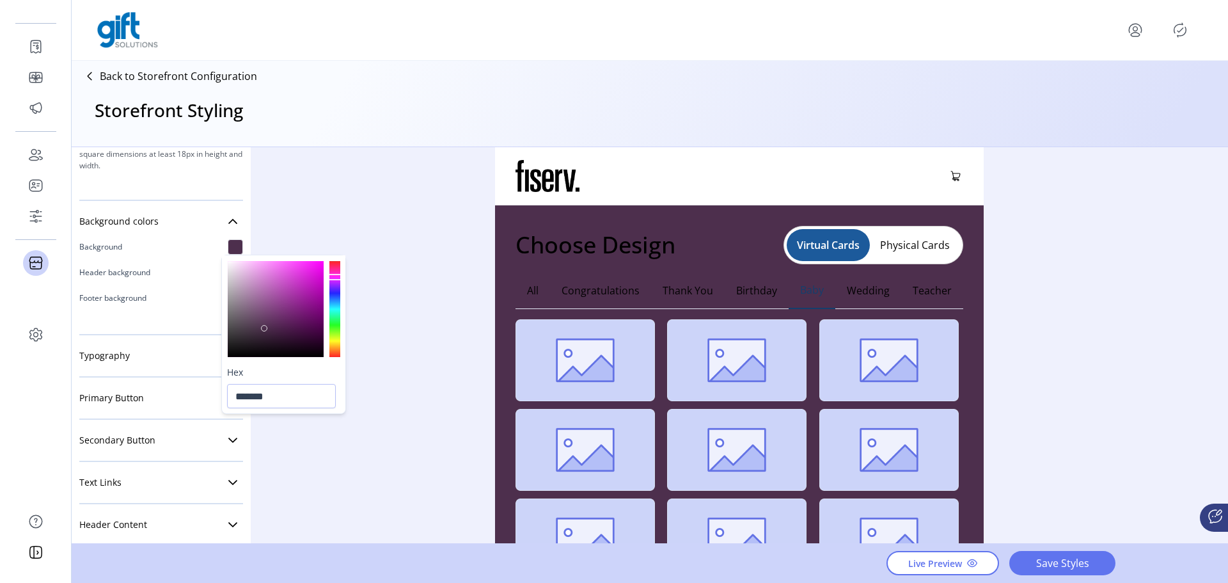
click at [264, 327] on div at bounding box center [276, 309] width 96 height 96
drag, startPoint x: 238, startPoint y: 325, endPoint x: 202, endPoint y: 311, distance: 38.7
click at [237, 325] on div at bounding box center [276, 309] width 96 height 96
type input "*******"
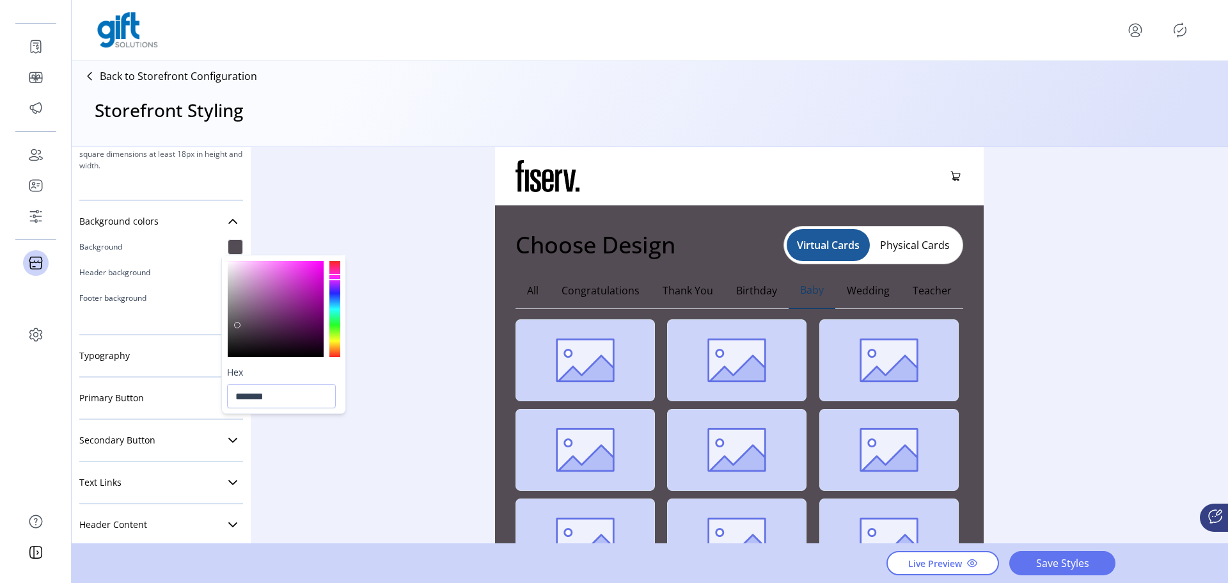
click at [129, 270] on p "Header background" at bounding box center [114, 273] width 71 height 12
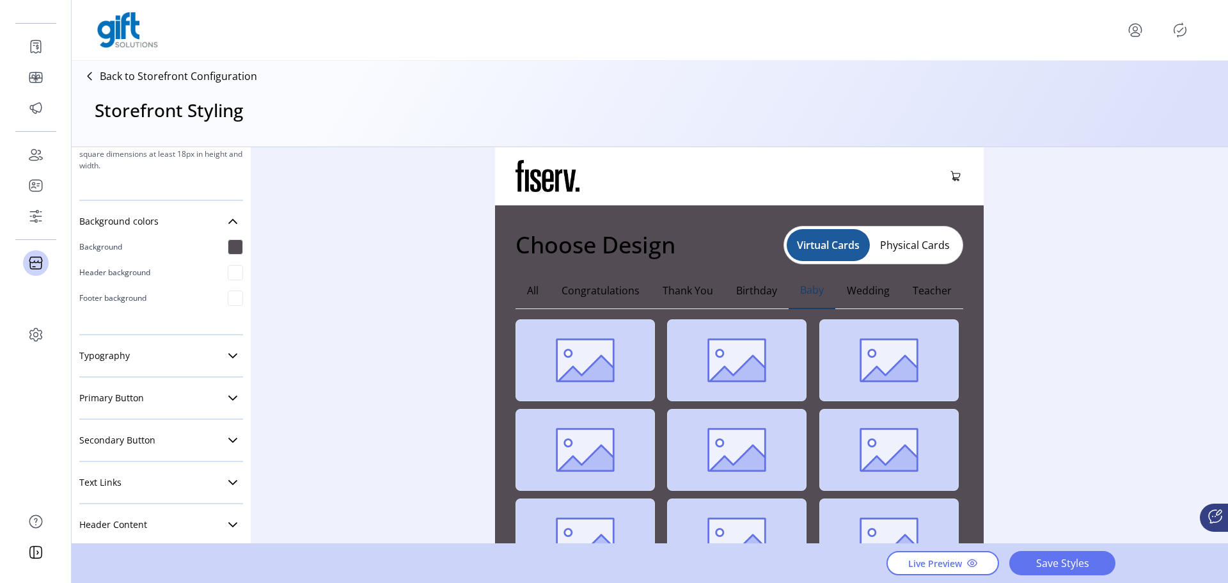
click at [331, 239] on div "Styling Toolbar Brand Logo Upload For best results upload a .png with a transpa…" at bounding box center [650, 345] width 1156 height 397
click at [149, 395] on link "Primary Button" at bounding box center [161, 398] width 164 height 26
click at [195, 444] on span "Pill" at bounding box center [194, 444] width 10 height 12
click at [95, 444] on span "Square" at bounding box center [102, 444] width 15 height 12
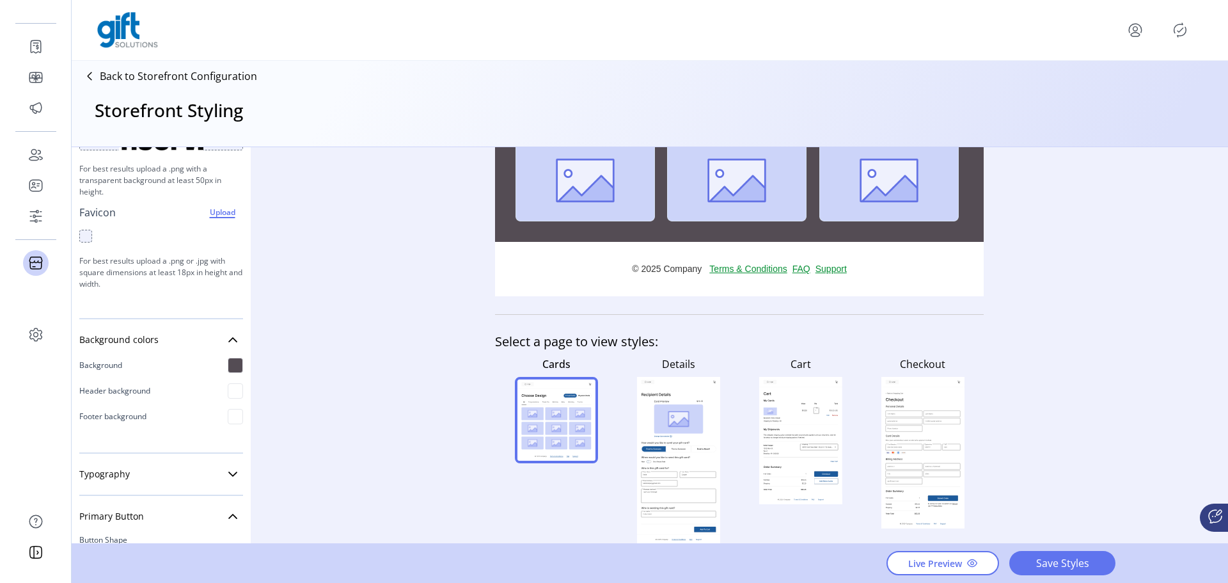
scroll to position [0, 0]
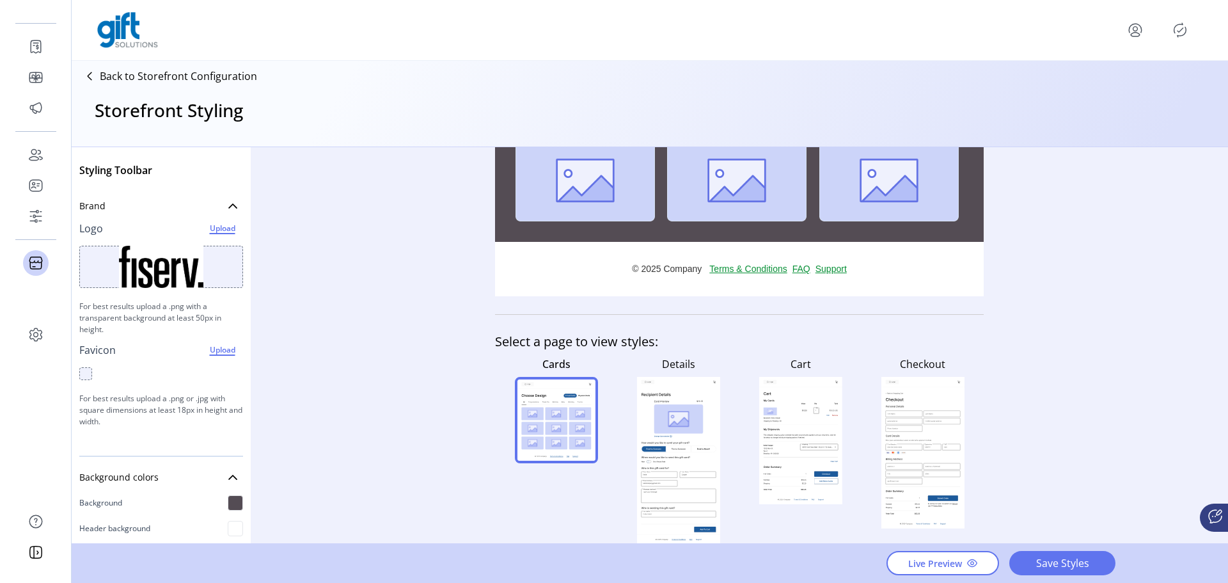
click at [89, 74] on icon at bounding box center [89, 76] width 20 height 20
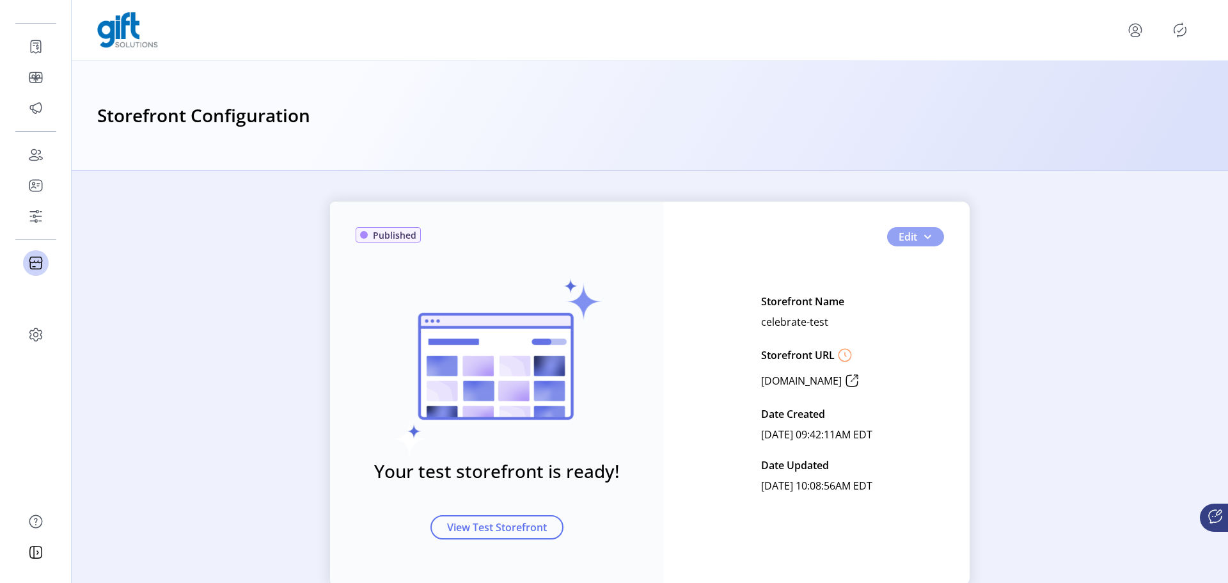
click at [913, 228] on button "Edit" at bounding box center [915, 236] width 57 height 19
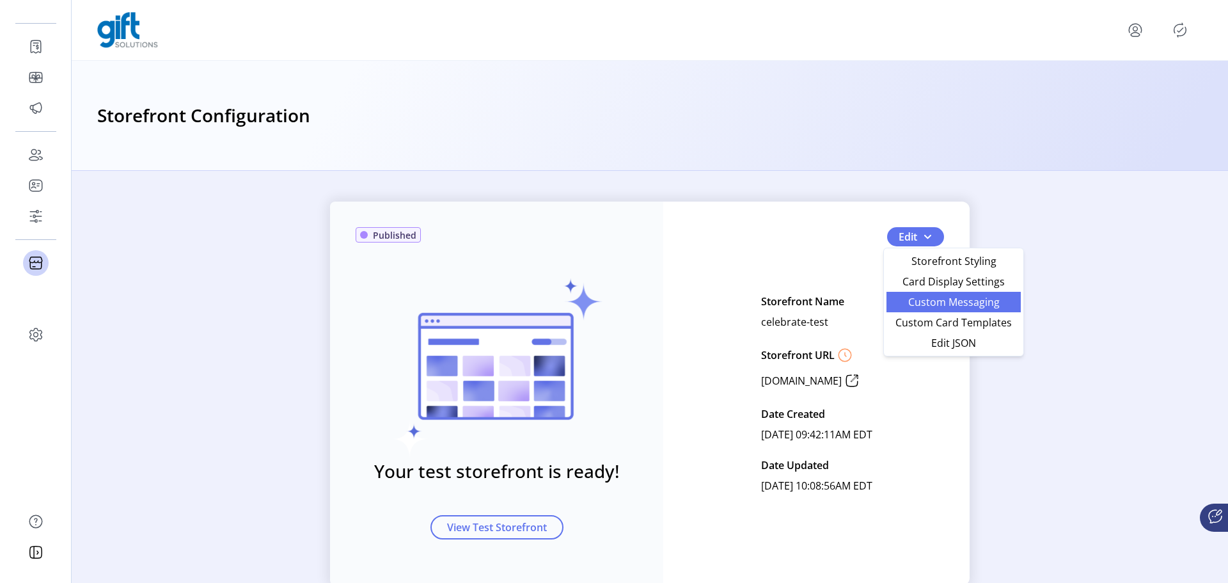
click at [933, 298] on span "Custom Messaging" at bounding box center [953, 302] width 119 height 10
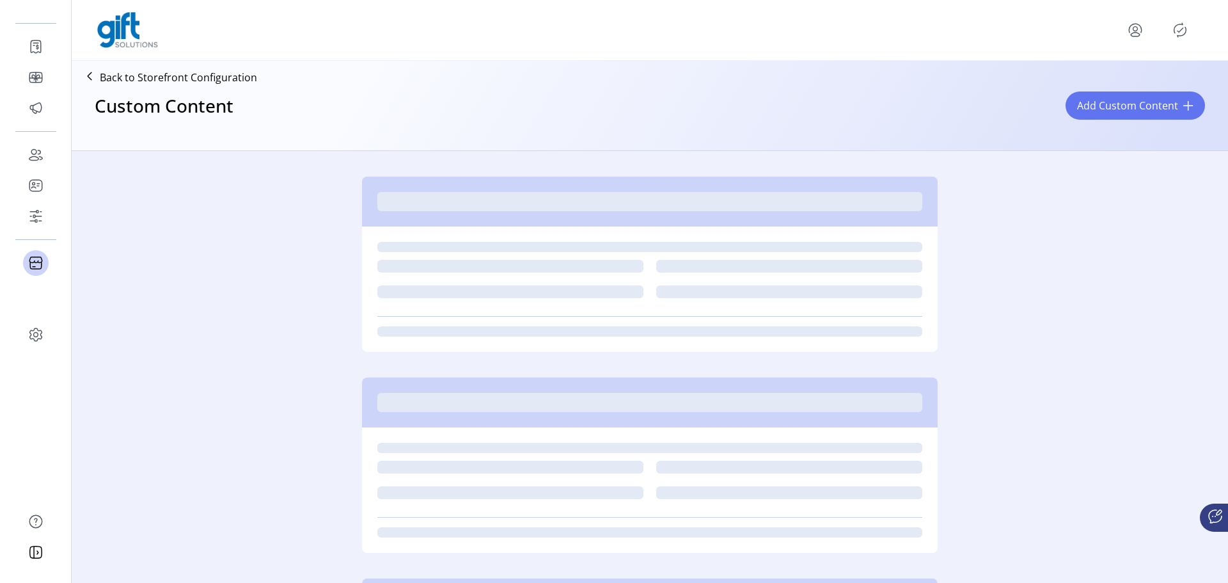
click at [1104, 109] on div "Custom Content Add Custom Content" at bounding box center [650, 117] width 1146 height 56
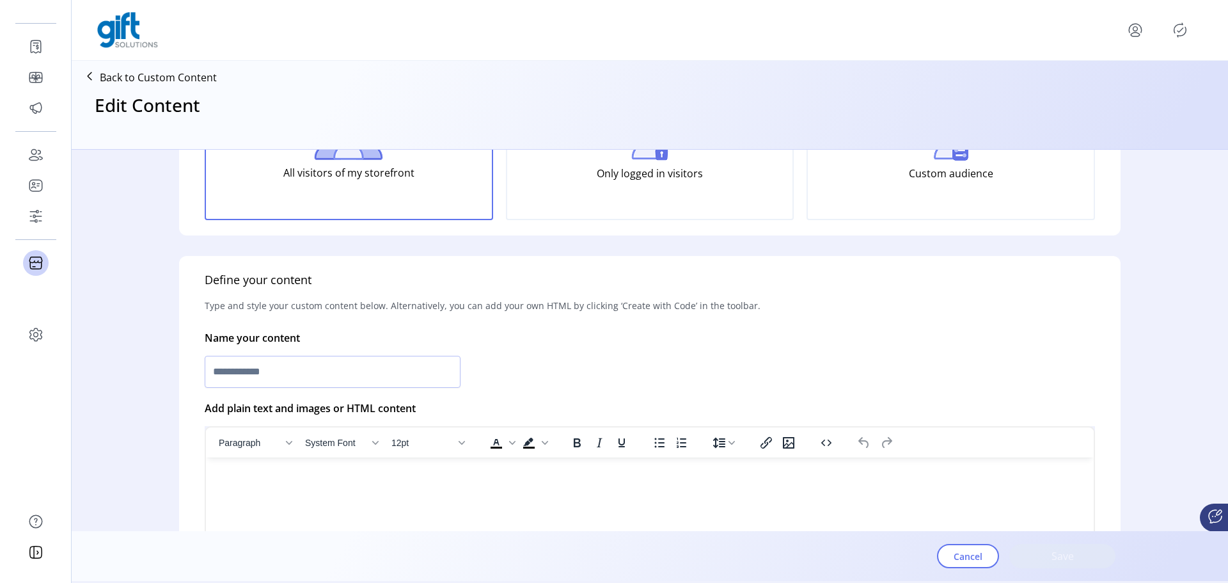
type input "**********"
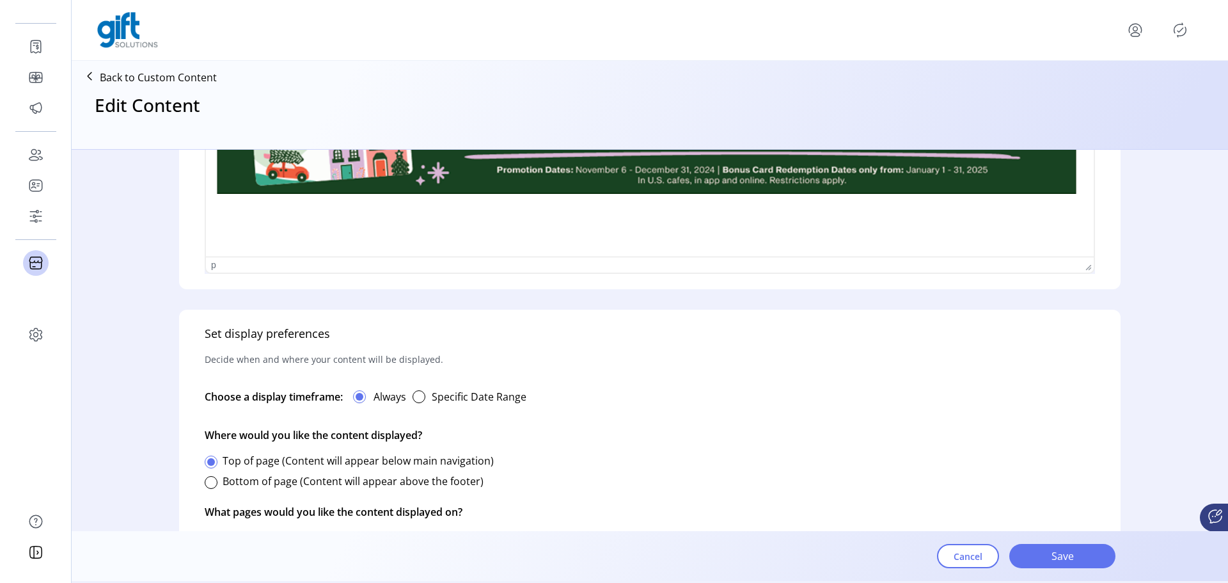
scroll to position [707, 0]
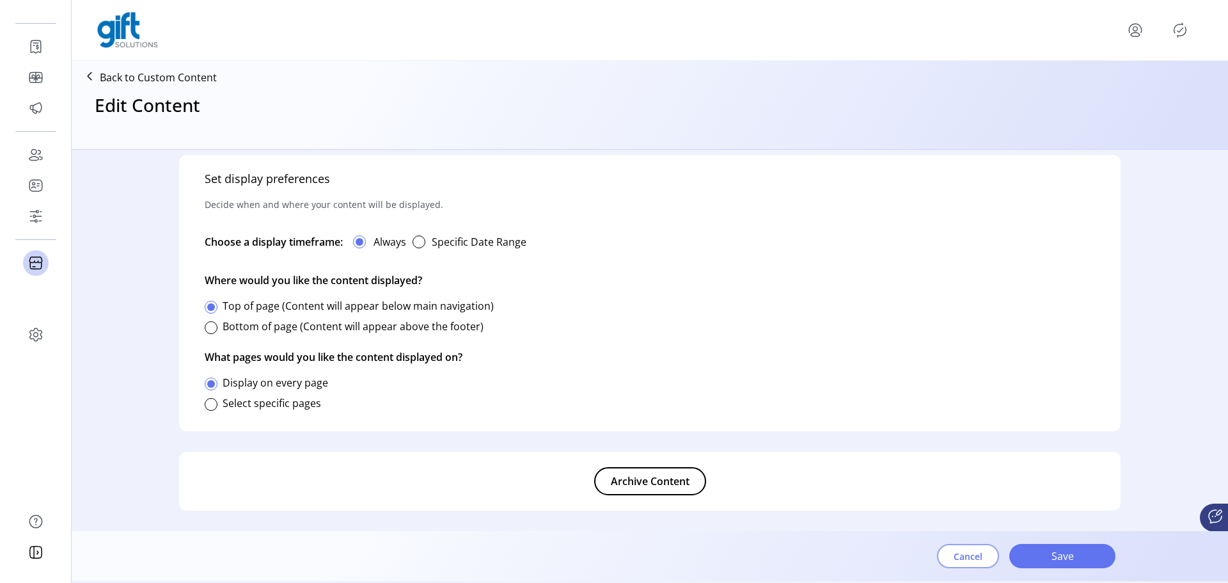
click at [970, 547] on button "Cancel" at bounding box center [968, 555] width 62 height 24
